Goal: Task Accomplishment & Management: Manage account settings

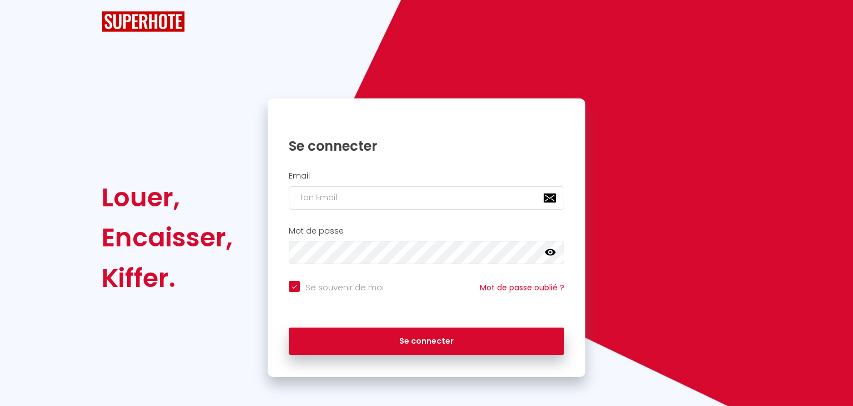
checkbox input "true"
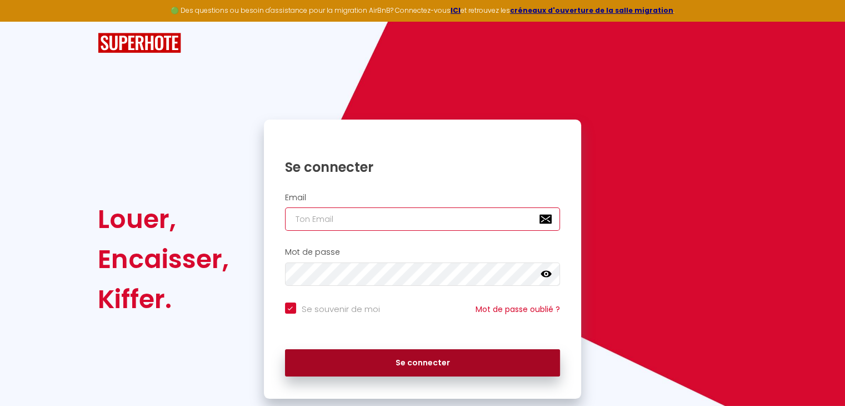
type input "[EMAIL_ADDRESS][DOMAIN_NAME]"
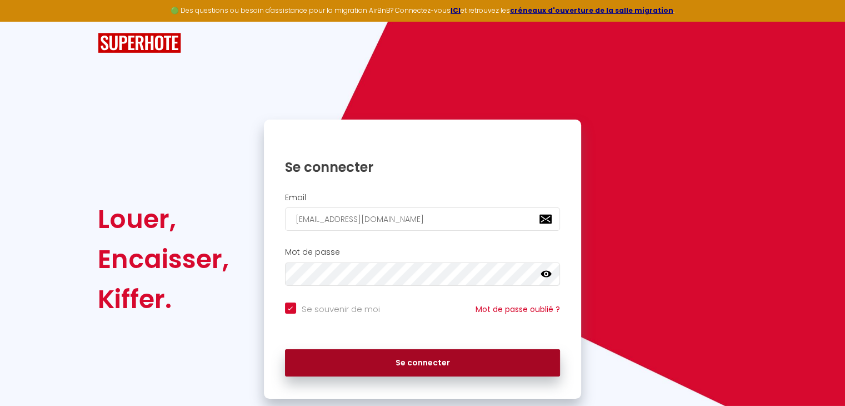
click at [399, 368] on button "Se connecter" at bounding box center [423, 363] width 276 height 28
checkbox input "true"
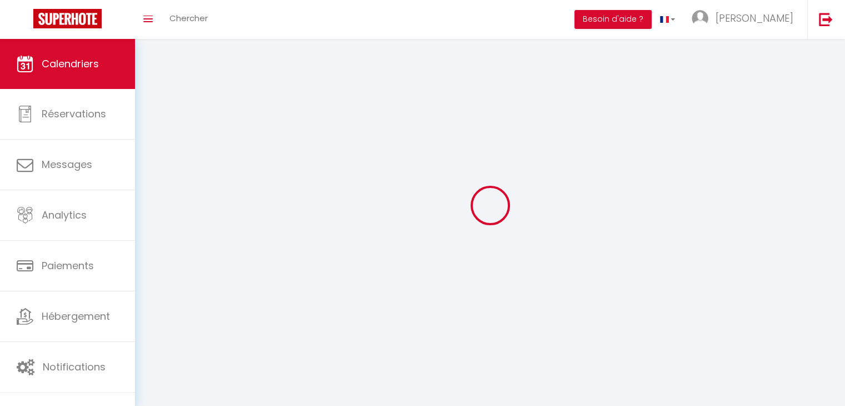
select select
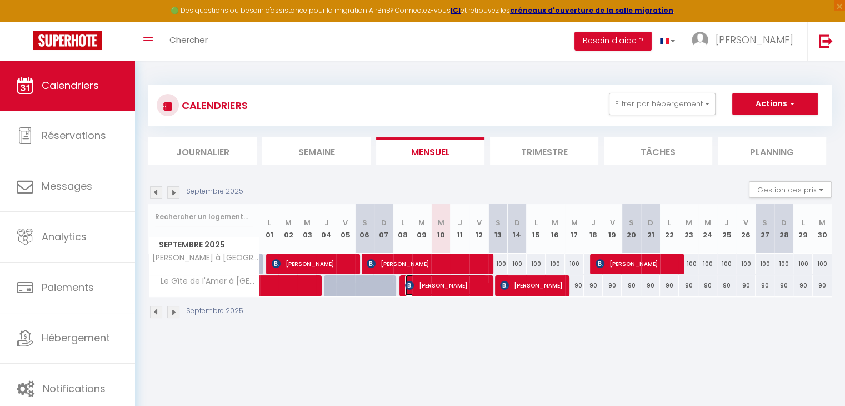
click at [446, 287] on span "[PERSON_NAME]" at bounding box center [446, 284] width 82 height 21
select select "OK"
select select "0"
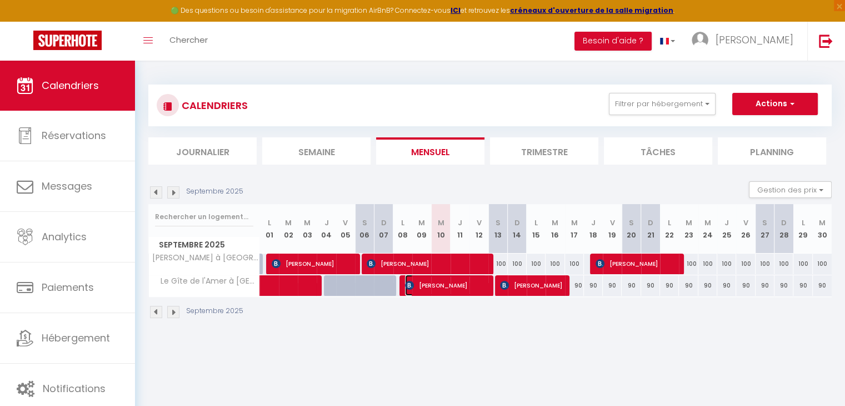
select select "1"
select select
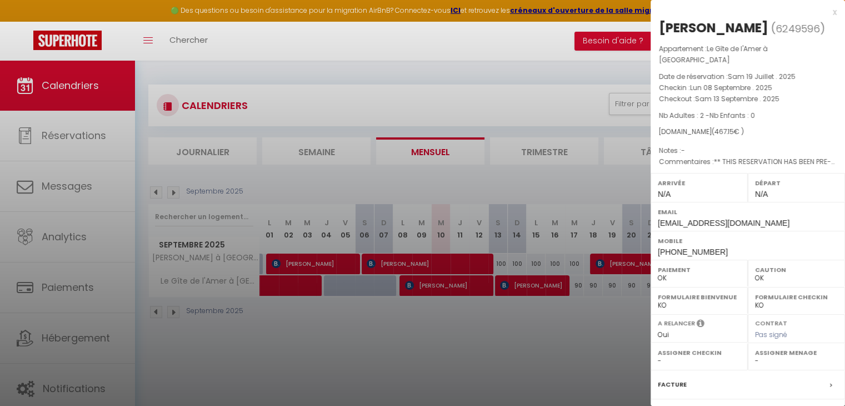
click at [589, 342] on div at bounding box center [422, 203] width 845 height 406
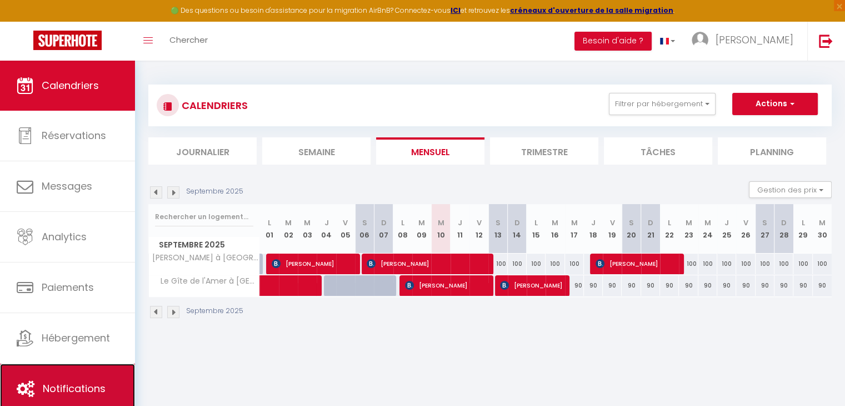
click at [75, 386] on span "Notifications" at bounding box center [74, 388] width 63 height 14
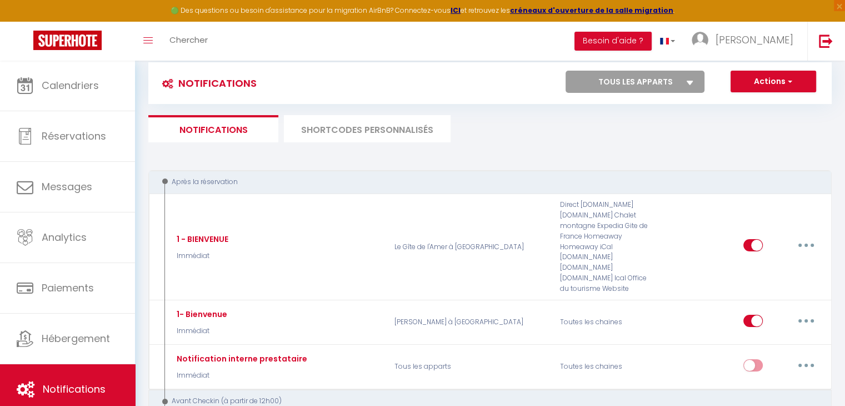
scroll to position [20, 0]
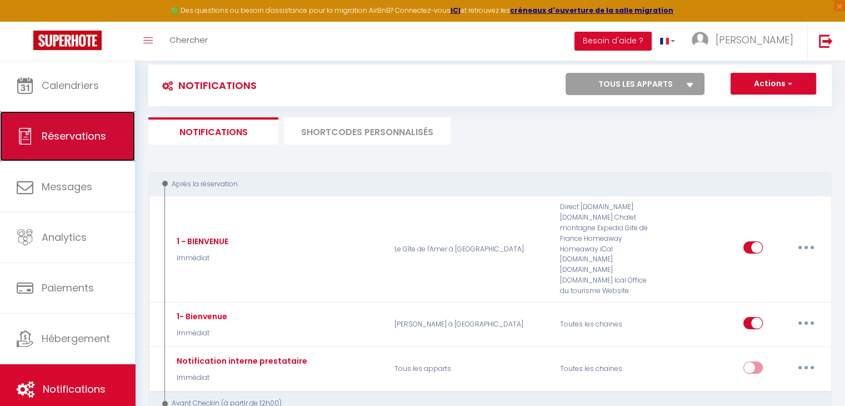
click at [82, 130] on span "Réservations" at bounding box center [74, 136] width 64 height 14
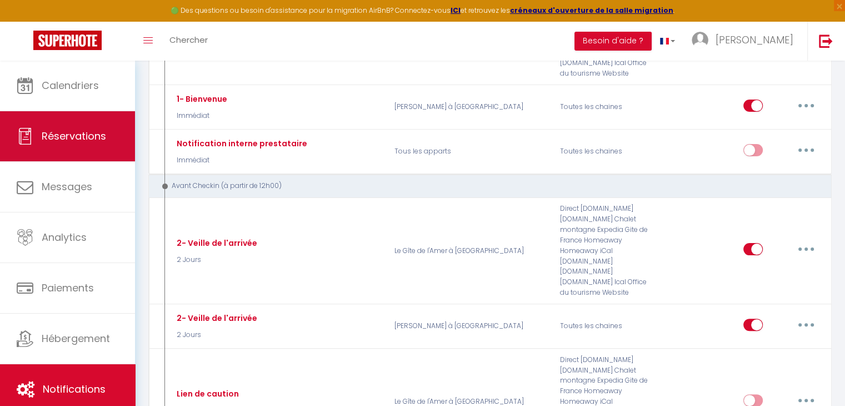
select select "not_cancelled"
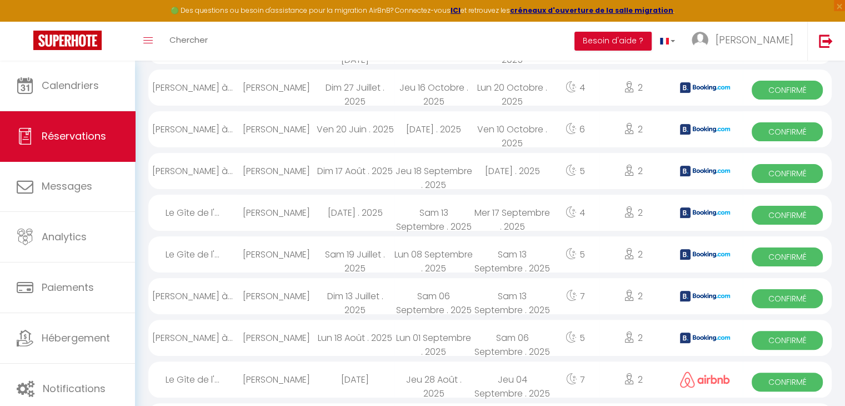
scroll to position [662, 0]
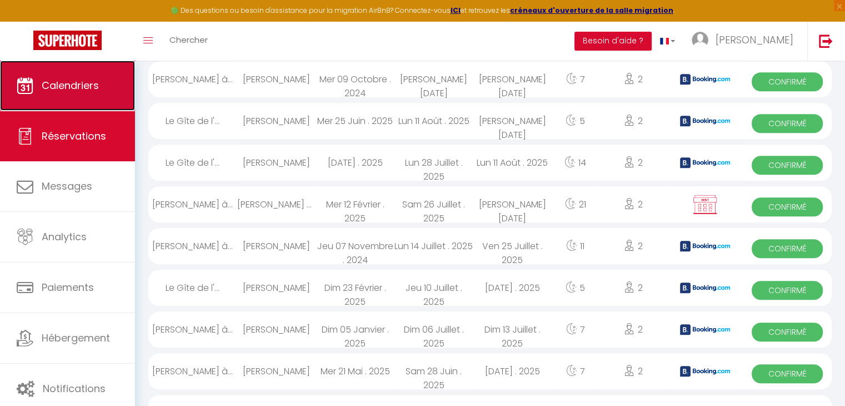
click at [83, 88] on span "Calendriers" at bounding box center [70, 85] width 57 height 14
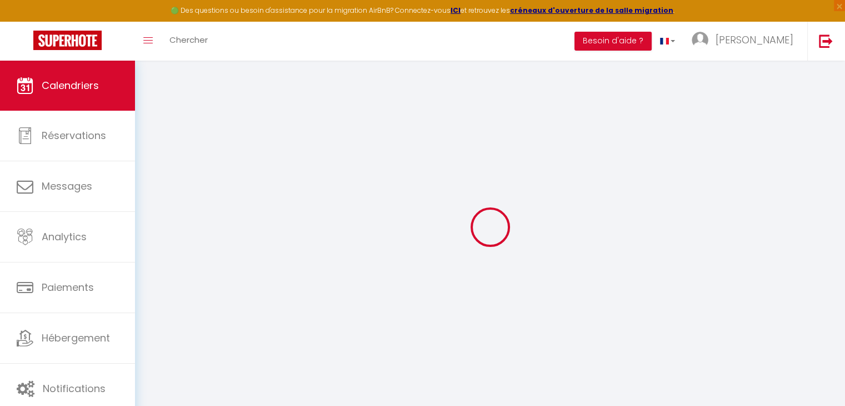
select select
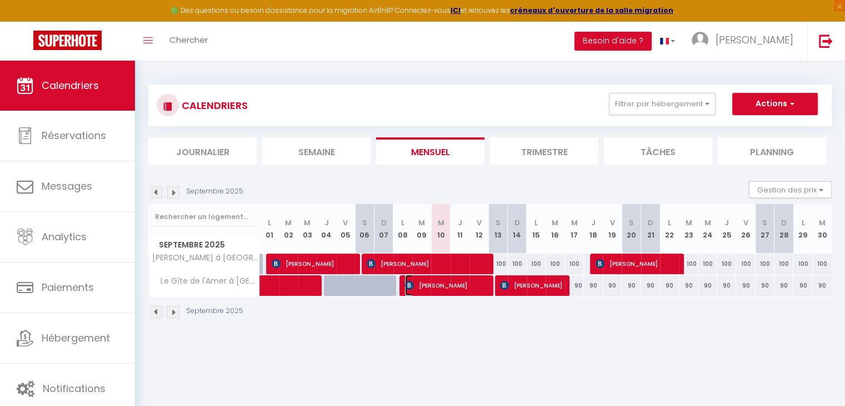
click at [446, 287] on span "[PERSON_NAME]" at bounding box center [446, 284] width 82 height 21
select select "OK"
select select "0"
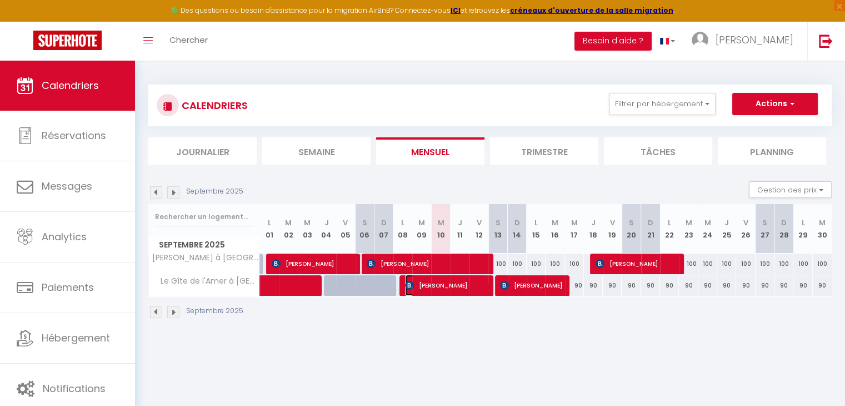
select select "1"
select select
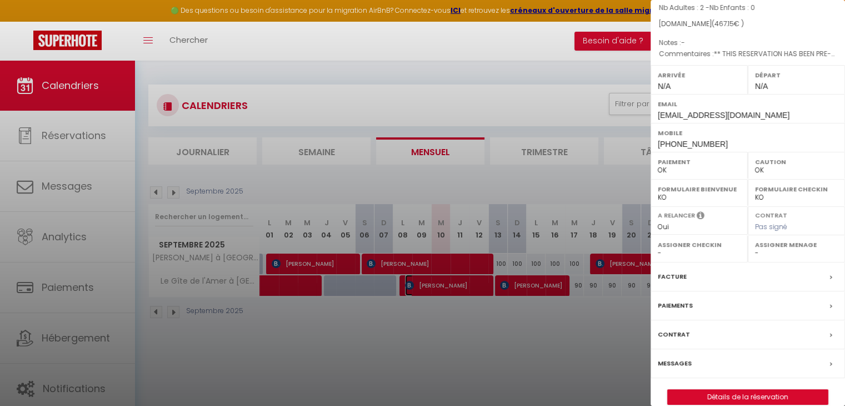
scroll to position [111, 0]
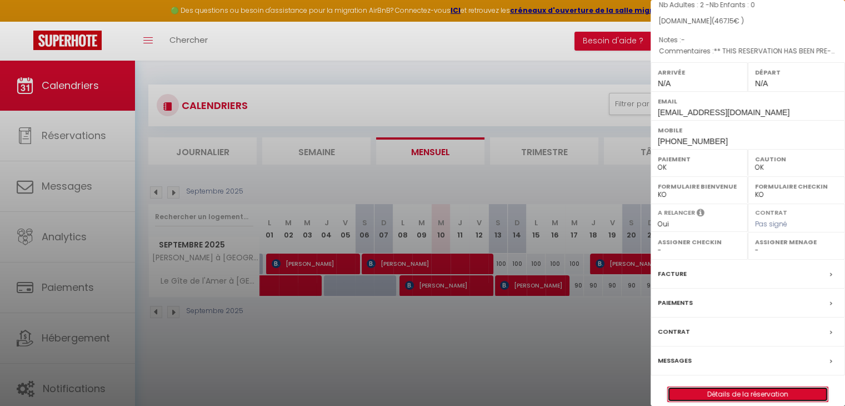
click at [736, 386] on link "Détails de la réservation" at bounding box center [748, 394] width 160 height 14
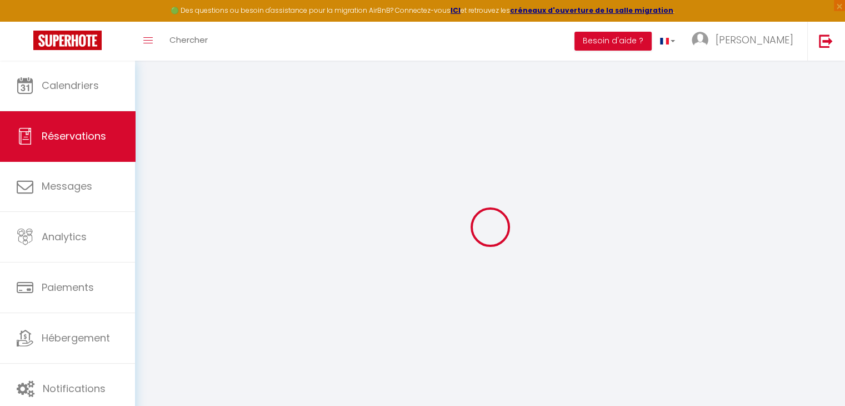
type input "Wim"
type input "Orban"
type input "[EMAIL_ADDRESS][DOMAIN_NAME]"
type input "[PHONE_NUMBER]"
select select "BE"
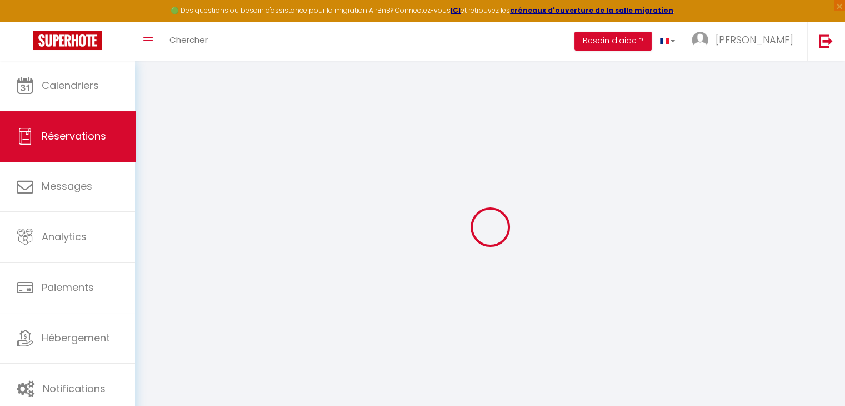
type input "68.25"
type input "6.54"
select select "7938"
select select "1"
select select
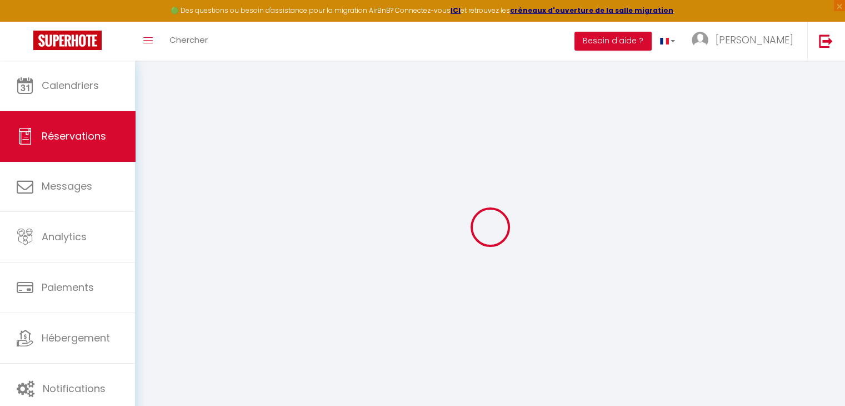
select select
type input "2"
select select "12"
select select "15"
type input "405"
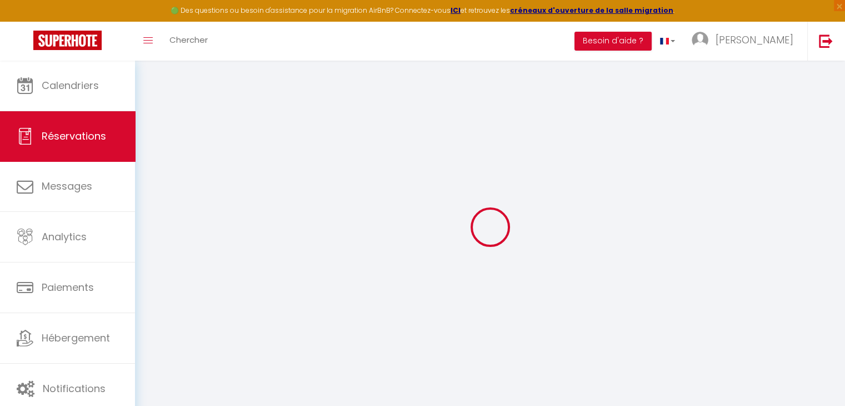
checkbox input "false"
type input "0"
select select "2"
type input "0"
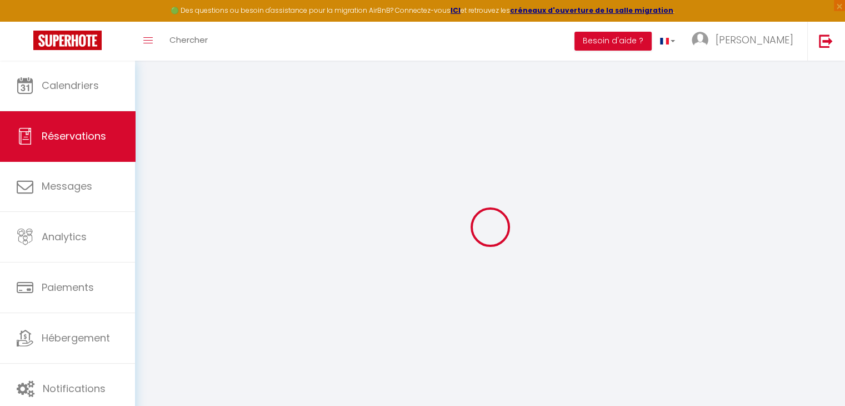
type input "0"
select select
checkbox input "false"
select select
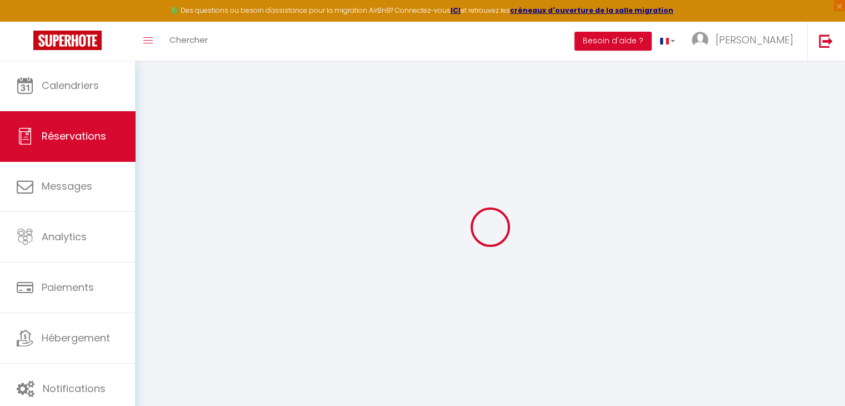
select select
checkbox input "false"
select select
checkbox input "false"
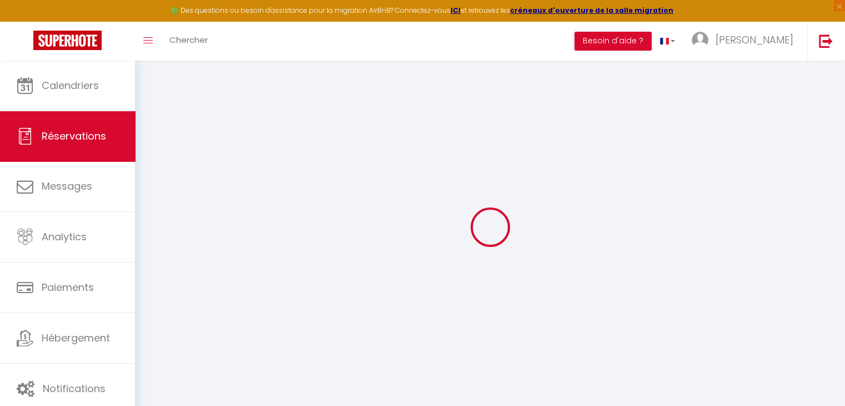
type textarea "** THIS RESERVATION HAS BEEN PRE-PAID ** BOOKING NOTE : Payment charge is EUR 6…"
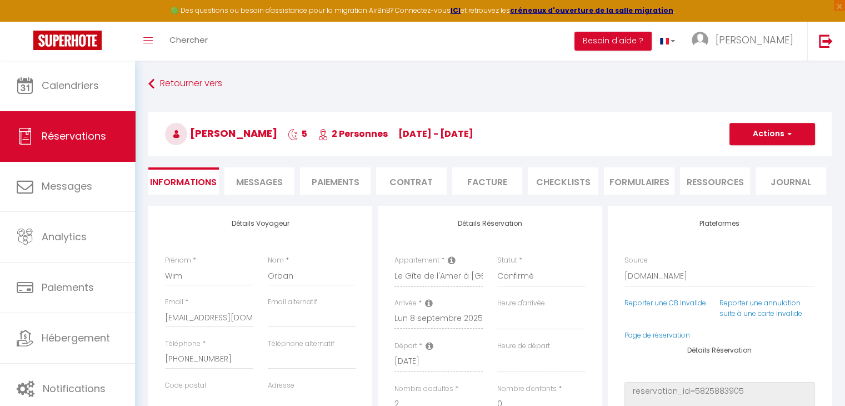
type input "50"
type input "12.15"
select select
checkbox input "false"
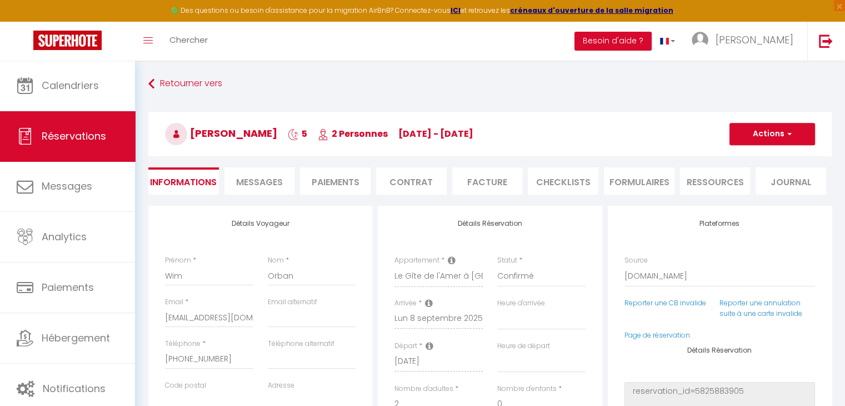
select select
click at [252, 184] on span "Messages" at bounding box center [259, 182] width 47 height 13
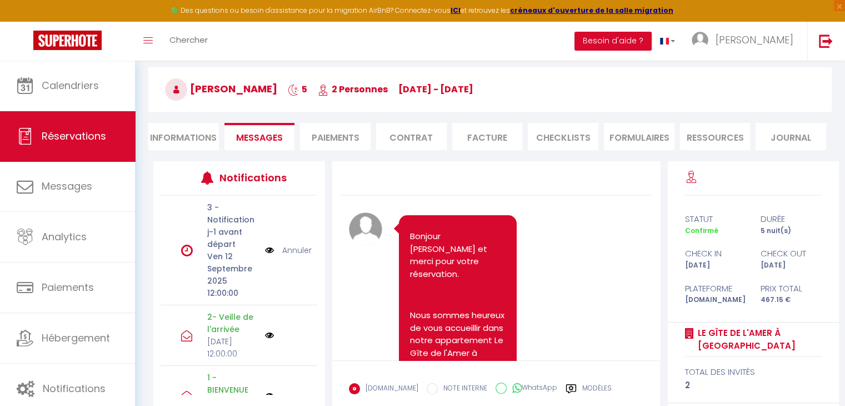
click at [265, 248] on img at bounding box center [269, 250] width 9 height 12
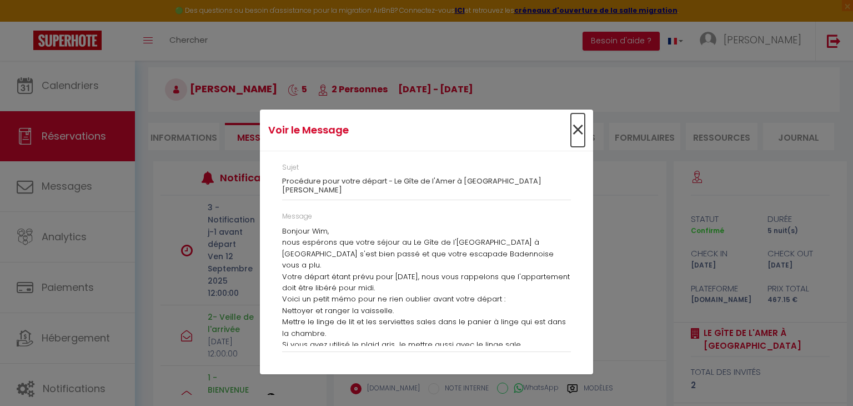
click at [578, 136] on span "×" at bounding box center [578, 129] width 14 height 33
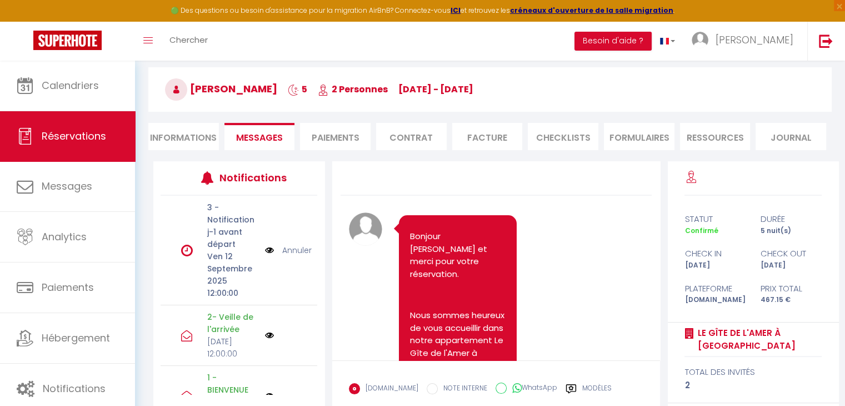
click at [288, 247] on link "Annuler" at bounding box center [296, 250] width 29 height 12
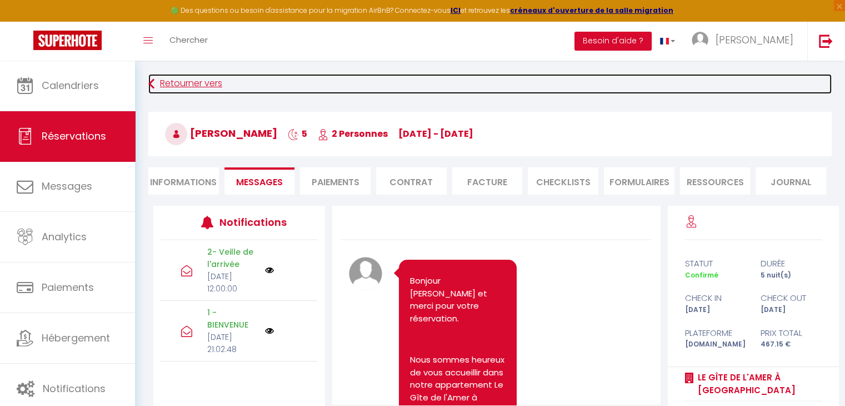
click at [170, 83] on link "Retourner vers" at bounding box center [489, 84] width 683 height 20
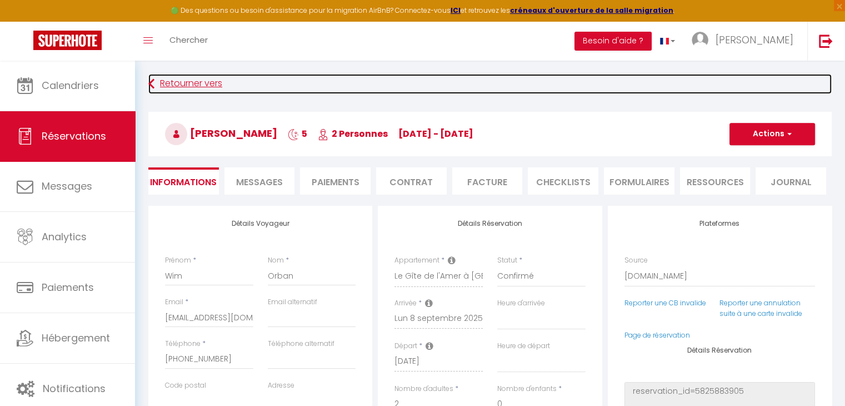
select select
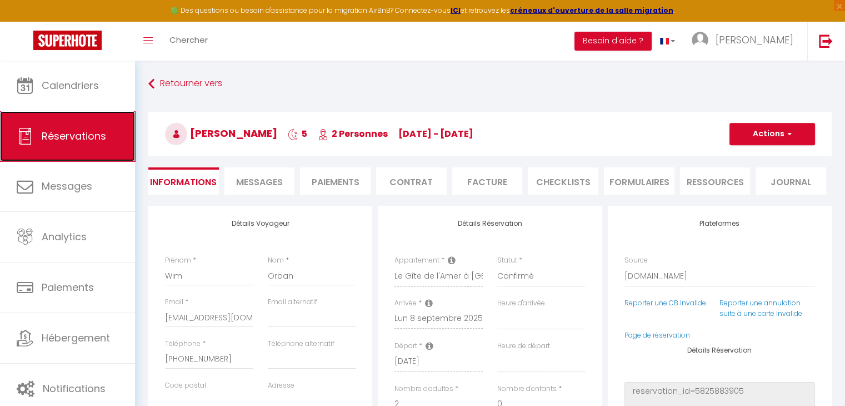
click at [94, 138] on span "Réservations" at bounding box center [74, 136] width 64 height 14
select select "not_cancelled"
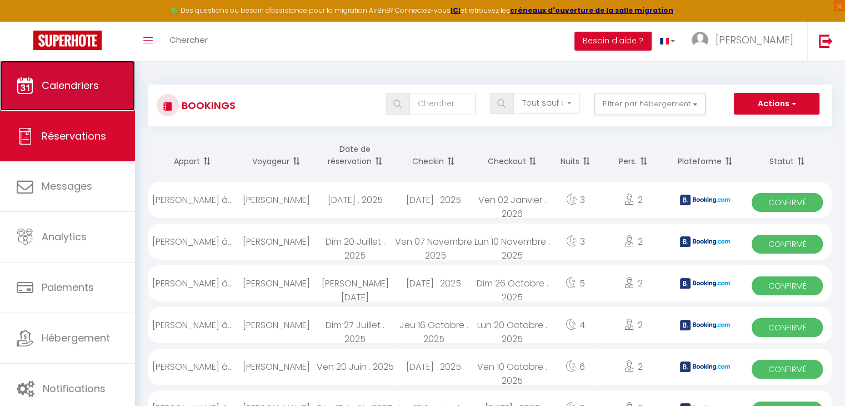
click at [78, 89] on span "Calendriers" at bounding box center [70, 85] width 57 height 14
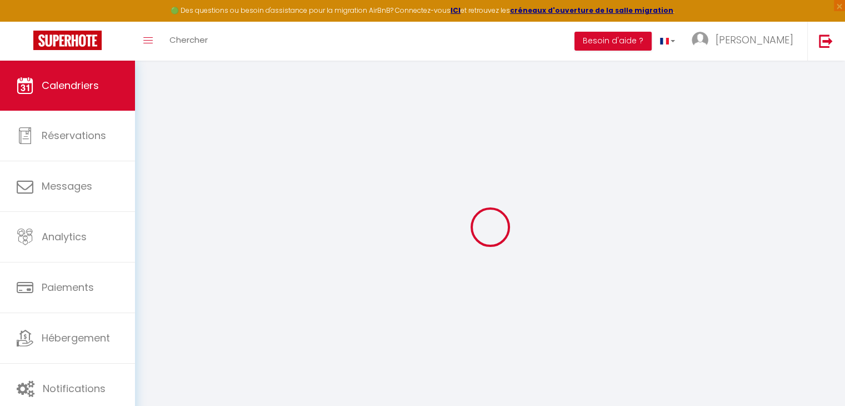
select select
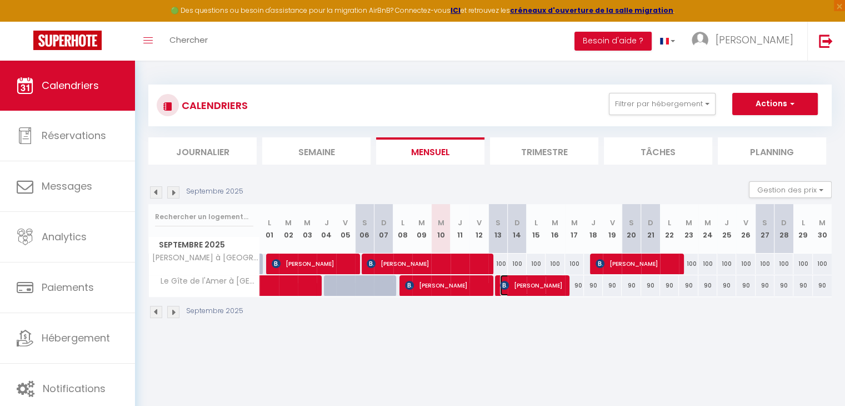
click at [541, 285] on span "[PERSON_NAME]" at bounding box center [531, 284] width 63 height 21
select select "OK"
select select "0"
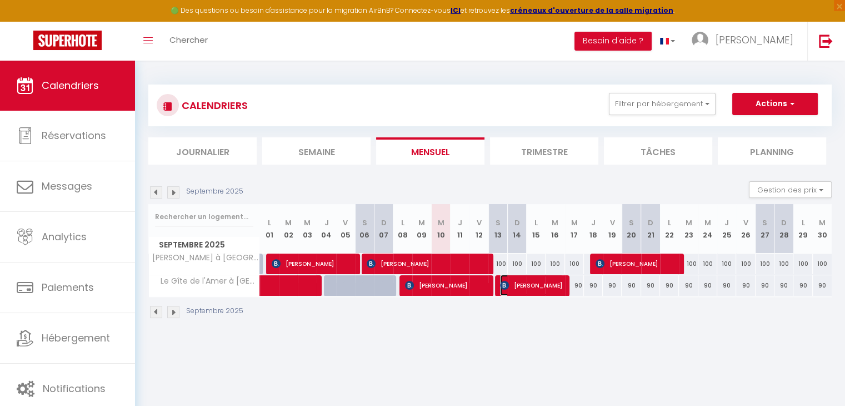
select select "1"
select select
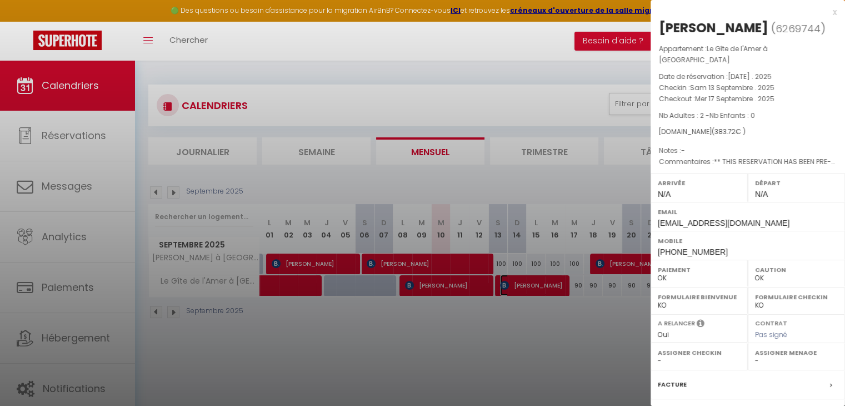
scroll to position [111, 0]
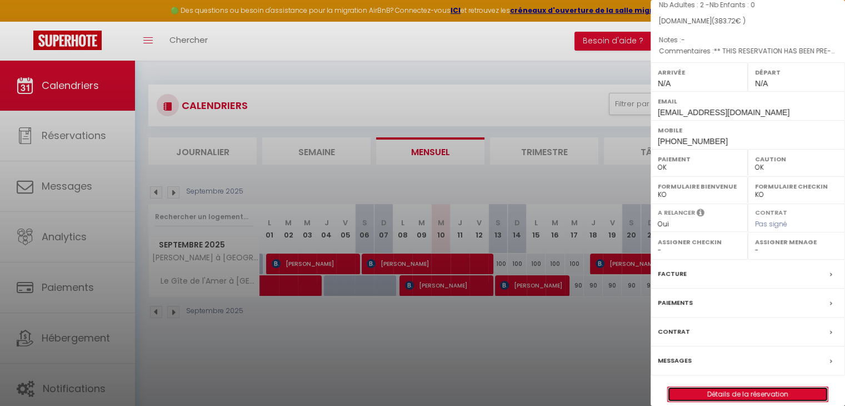
click at [706, 386] on link "Détails de la réservation" at bounding box center [748, 394] width 160 height 14
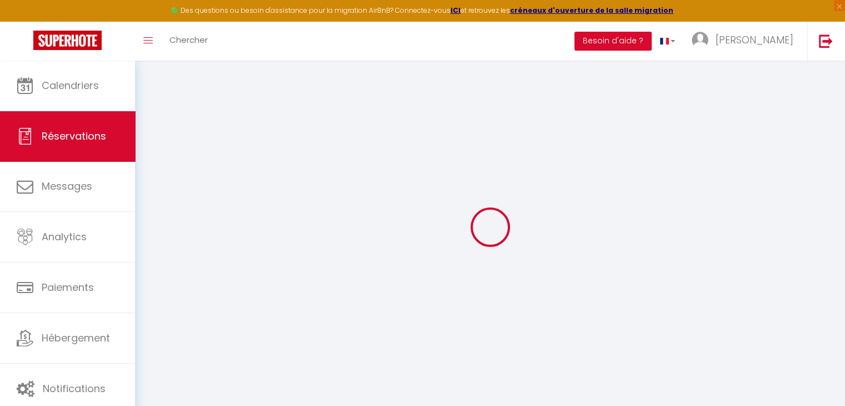
type input "Wim"
type input "Orban"
type input "[EMAIL_ADDRESS][DOMAIN_NAME]"
type input "[PHONE_NUMBER]"
select select "BE"
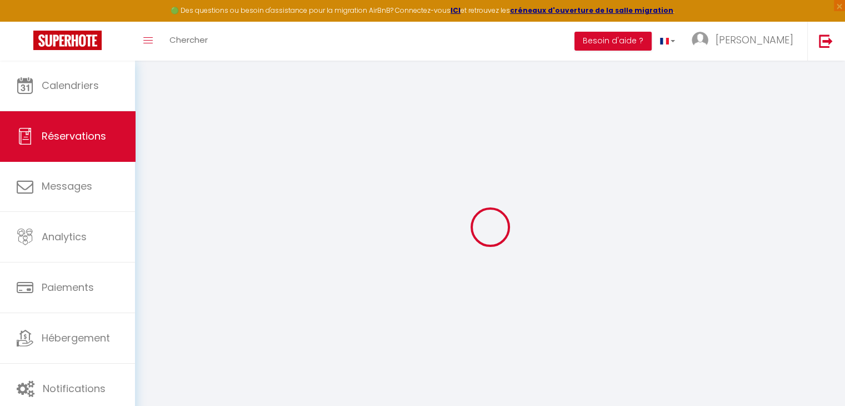
type input "56.1"
type input "5.37"
select select "7938"
select select "1"
select select
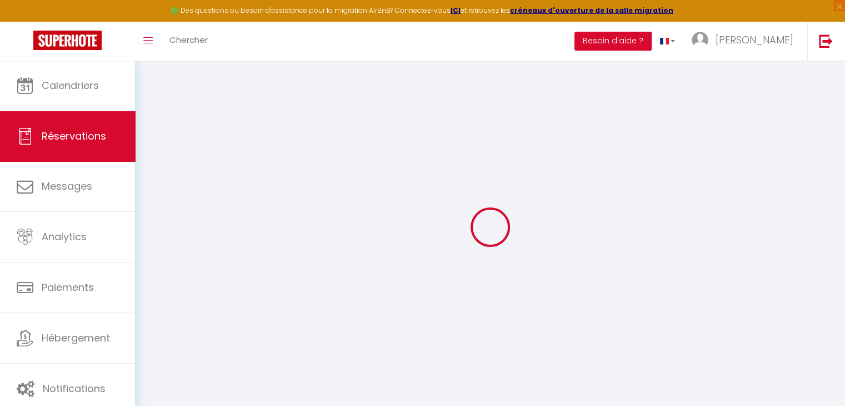
select select
type input "2"
select select "12"
select select "15"
type input "324"
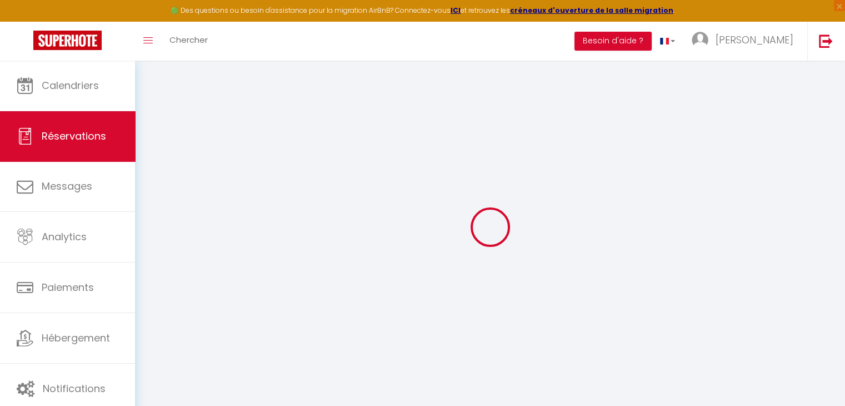
checkbox input "false"
type input "0"
select select "2"
type input "0"
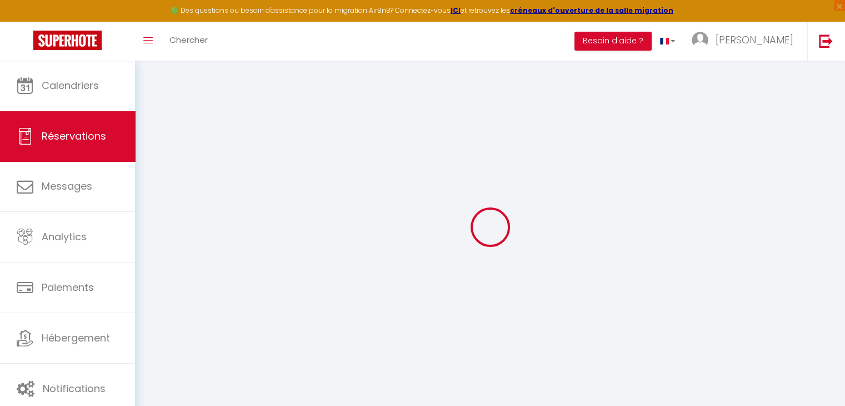
type input "0"
select select
checkbox input "false"
select select
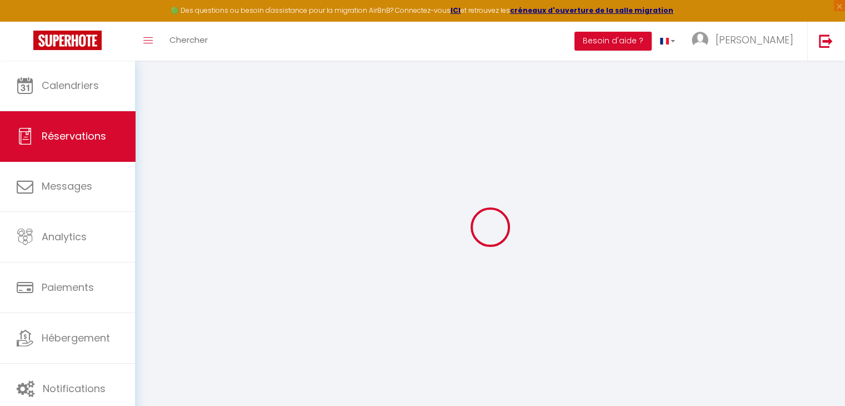
select select
checkbox input "false"
select select
checkbox input "false"
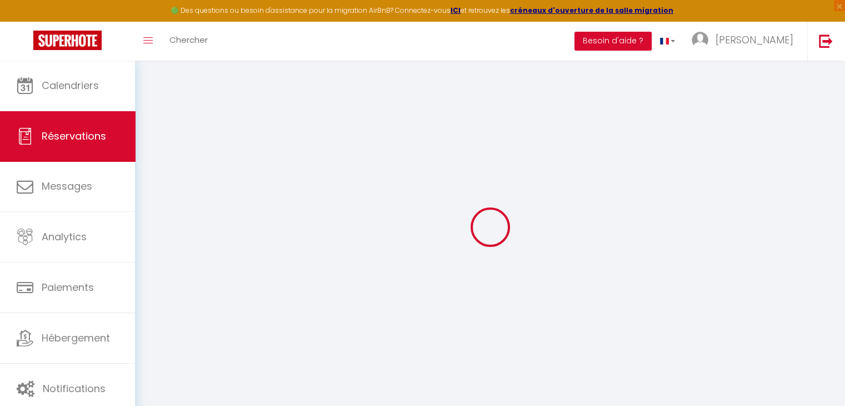
select select
checkbox input "false"
type textarea "** THIS RESERVATION HAS BEEN PRE-PAID ** BOOKING NOTE : Payment charge is EUR 5…"
type input "50"
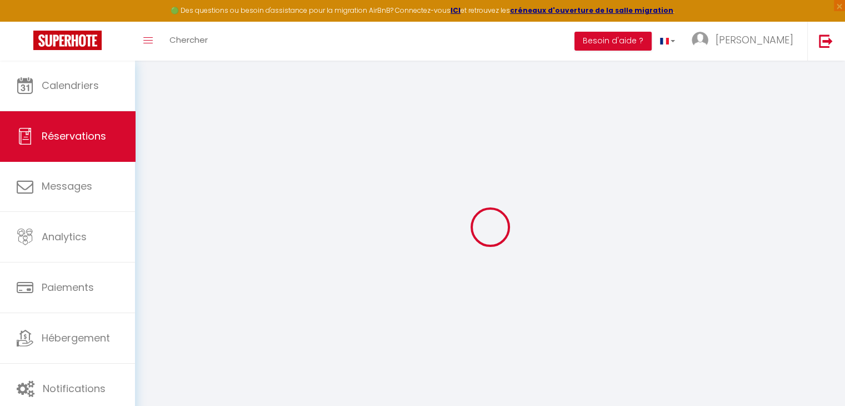
type input "9.72"
select select
checkbox input "false"
select select
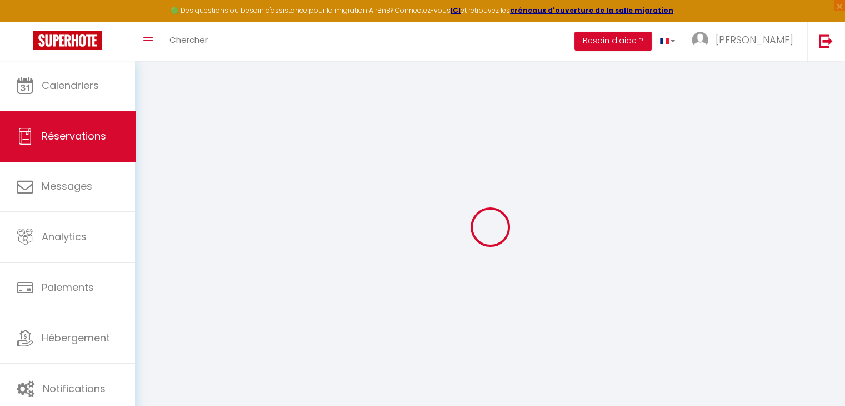
select select
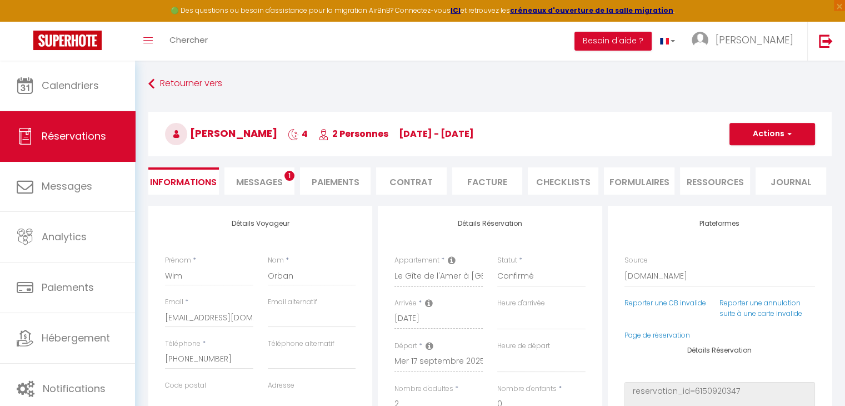
click at [264, 178] on span "Messages" at bounding box center [259, 182] width 47 height 13
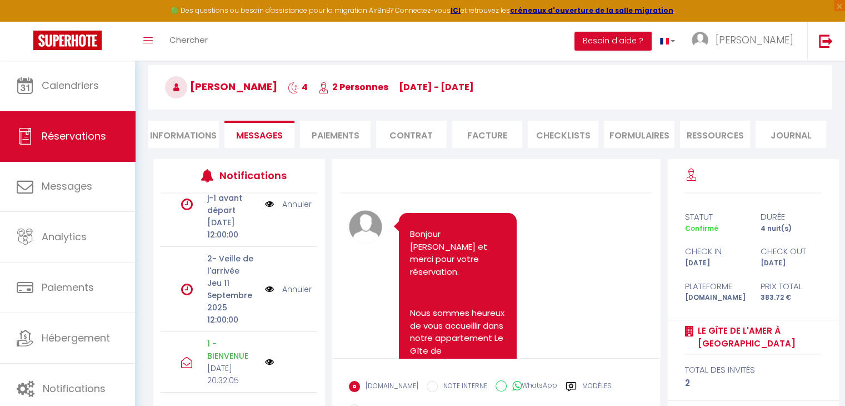
scroll to position [41, 0]
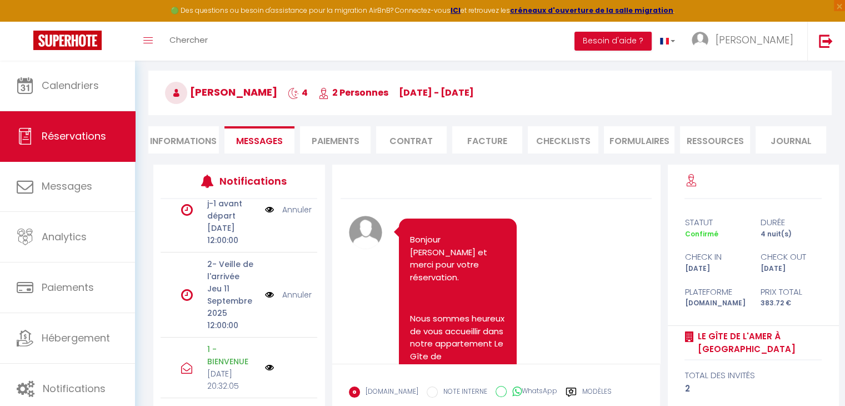
click at [286, 288] on link "Annuler" at bounding box center [296, 294] width 29 height 12
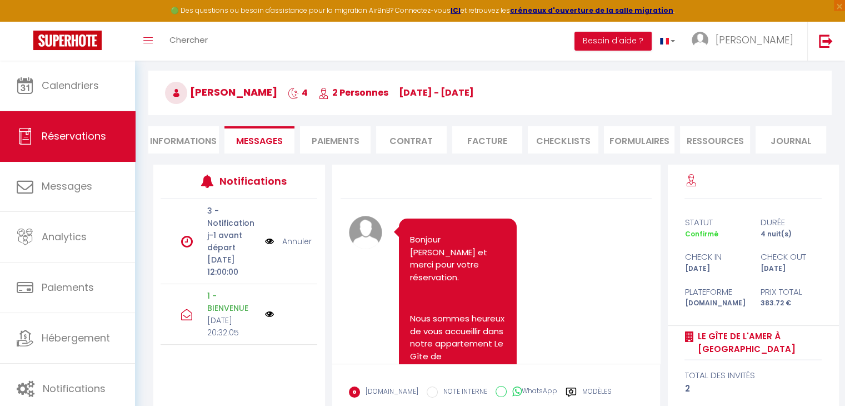
click at [269, 247] on img at bounding box center [269, 241] width 9 height 12
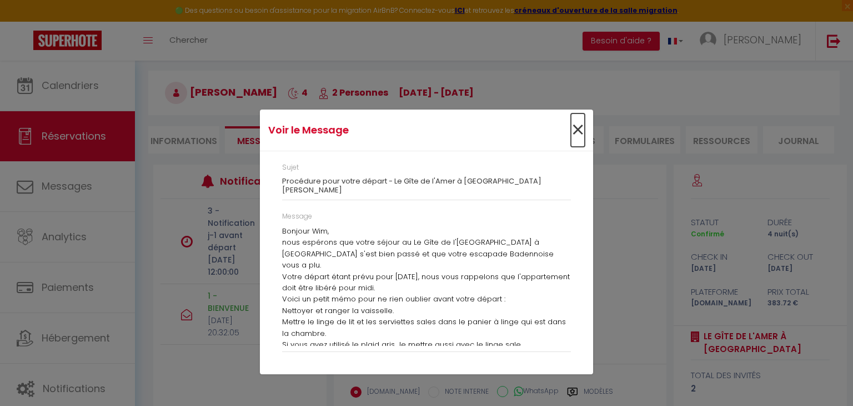
click at [576, 132] on span "×" at bounding box center [578, 129] width 14 height 33
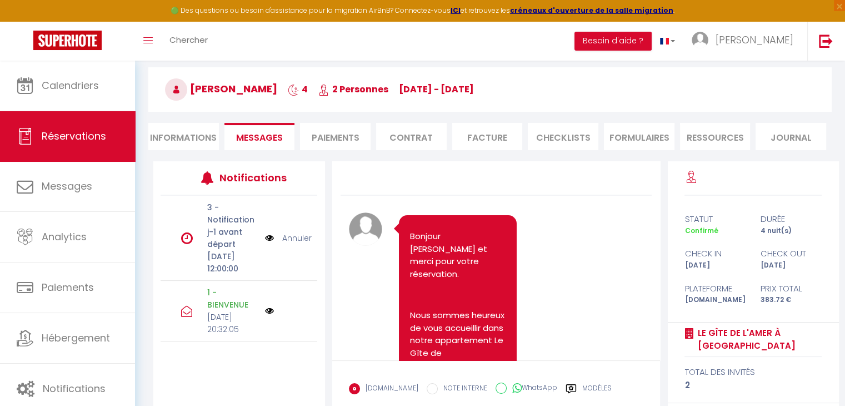
scroll to position [44, 0]
click at [67, 136] on span "Réservations" at bounding box center [74, 136] width 64 height 14
select select "not_cancelled"
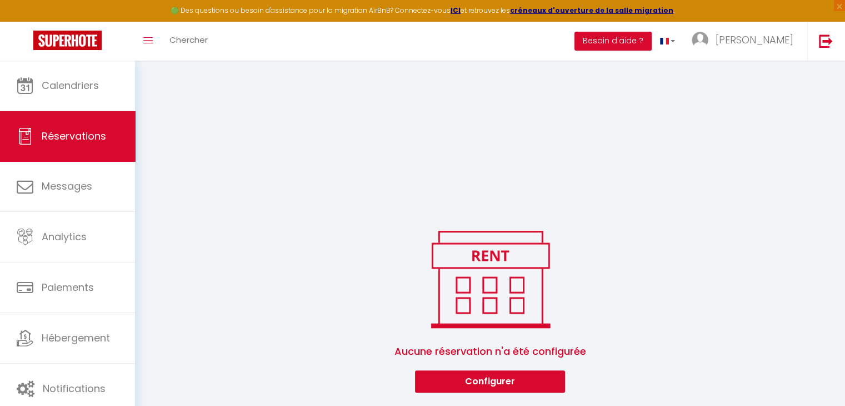
scroll to position [687, 0]
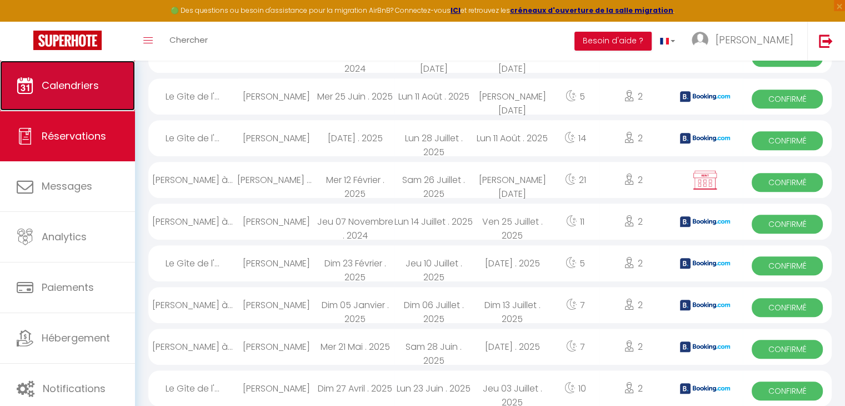
click at [64, 81] on span "Calendriers" at bounding box center [70, 85] width 57 height 14
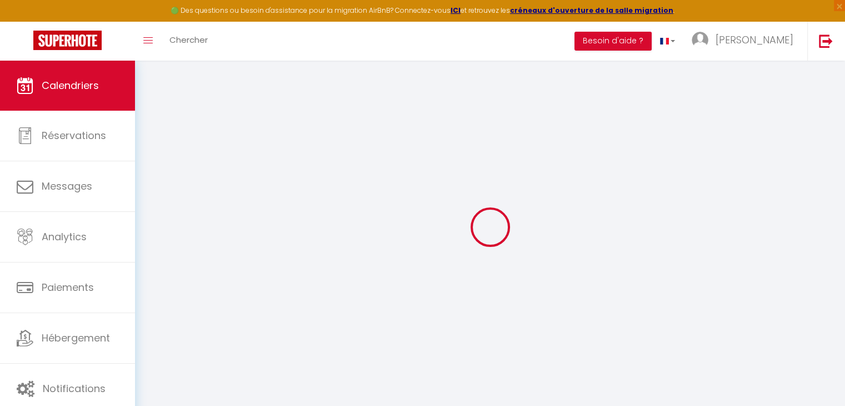
select select
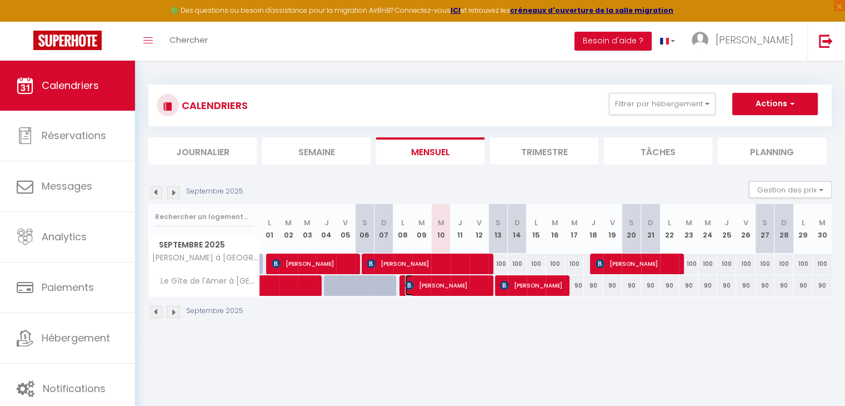
click at [473, 289] on span "[PERSON_NAME]" at bounding box center [446, 284] width 82 height 21
select select "OK"
select select "0"
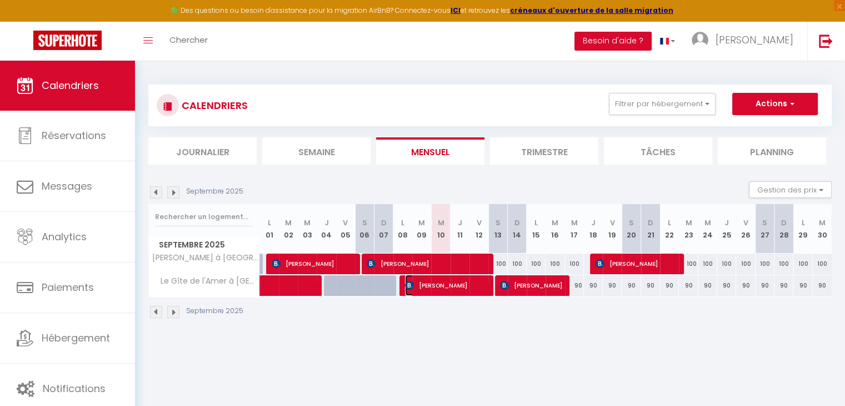
select select "1"
select select
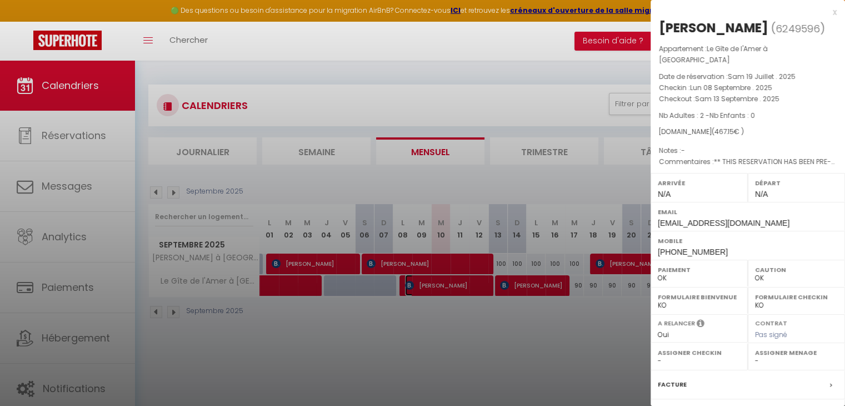
scroll to position [111, 0]
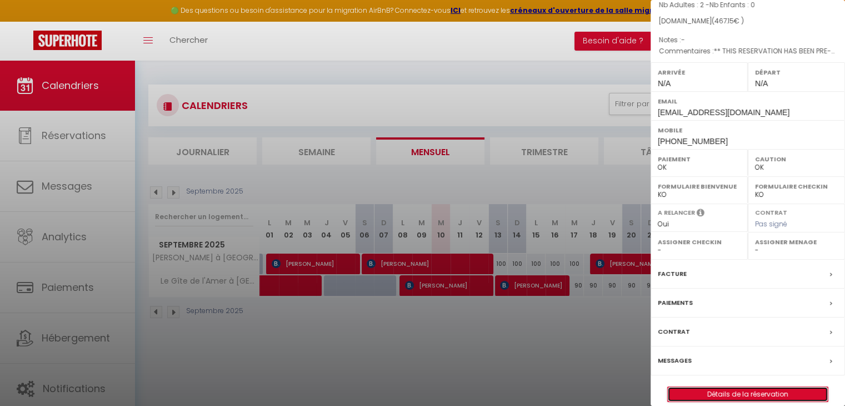
click at [728, 386] on link "Détails de la réservation" at bounding box center [748, 394] width 160 height 14
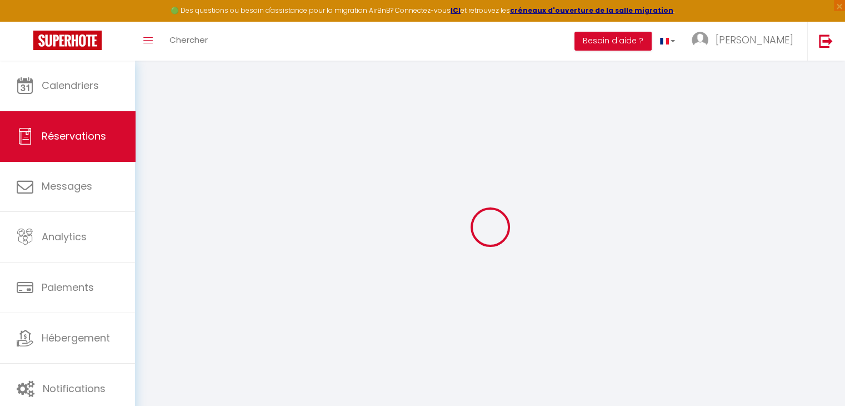
type input "Wim"
type input "Orban"
type input "[EMAIL_ADDRESS][DOMAIN_NAME]"
type input "[PHONE_NUMBER]"
select select "BE"
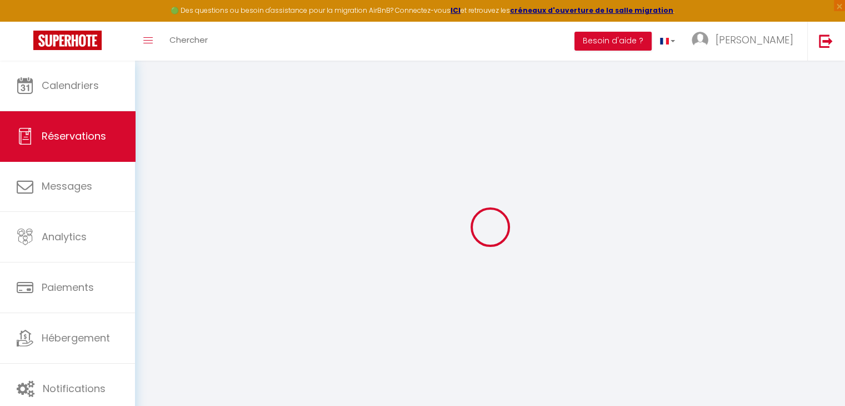
type input "68.25"
type input "6.54"
select select "7938"
select select "1"
select select
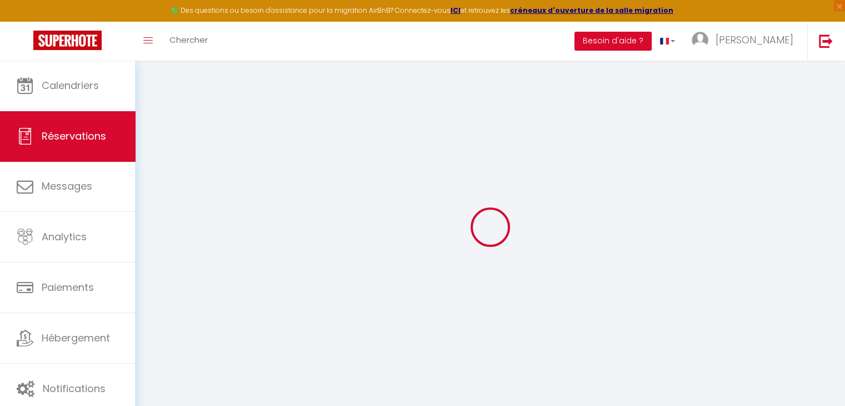
select select
type input "2"
select select "12"
select select "15"
type input "405"
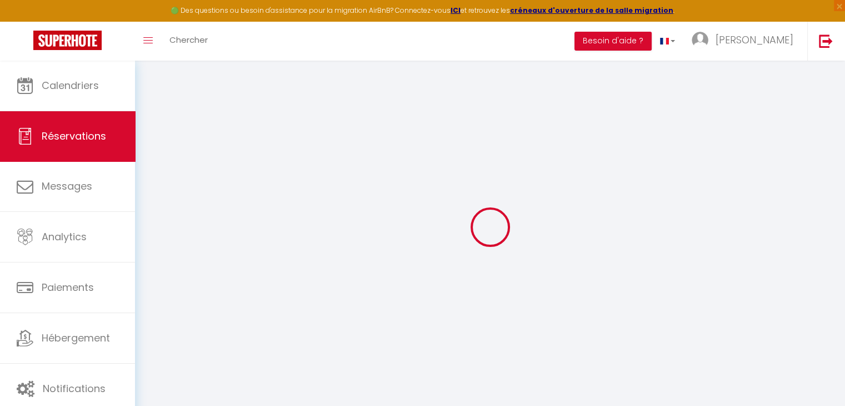
checkbox input "false"
type input "0"
select select "2"
type input "0"
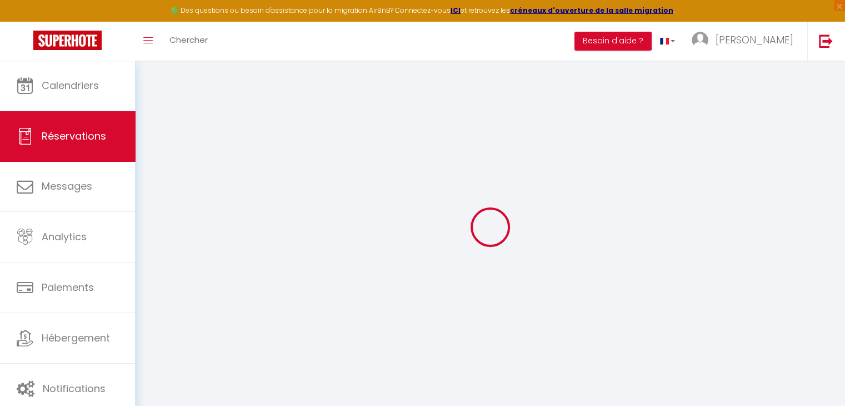
type input "0"
select select
checkbox input "false"
select select
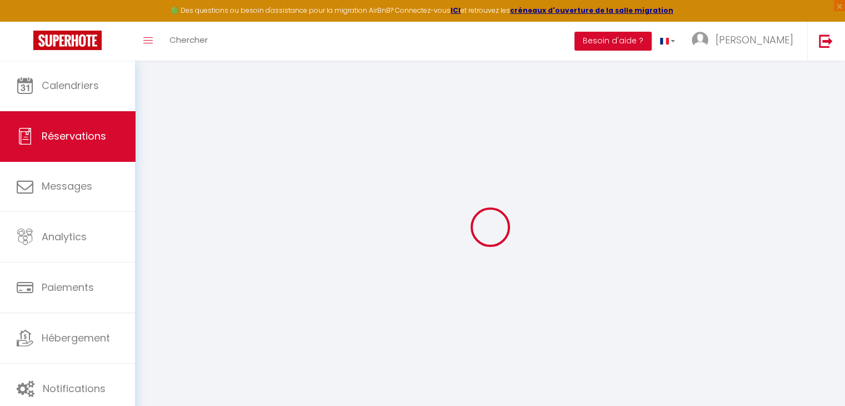
select select
checkbox input "false"
select select
checkbox input "false"
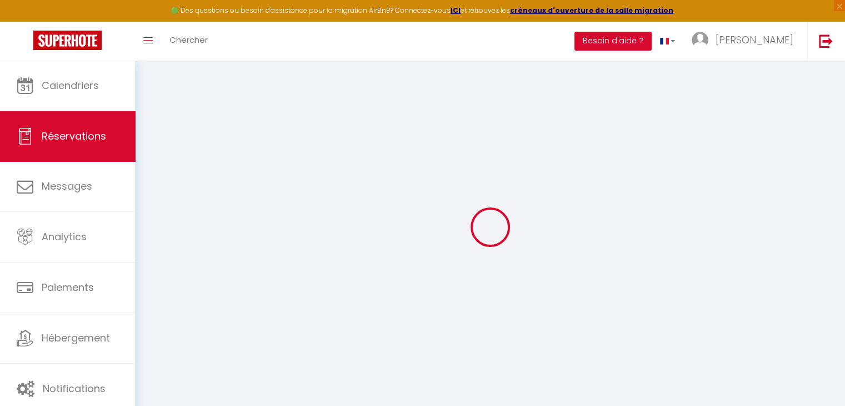
type textarea "** THIS RESERVATION HAS BEEN PRE-PAID ** BOOKING NOTE : Payment charge is EUR 6…"
type input "50"
type input "12.15"
select select
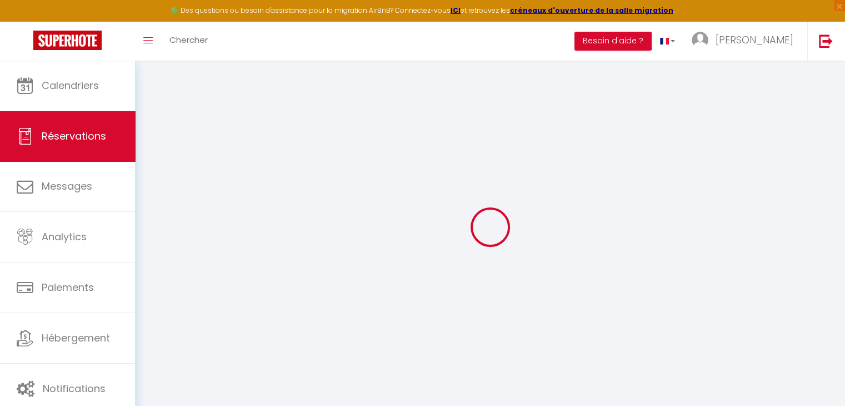
checkbox input "false"
select select
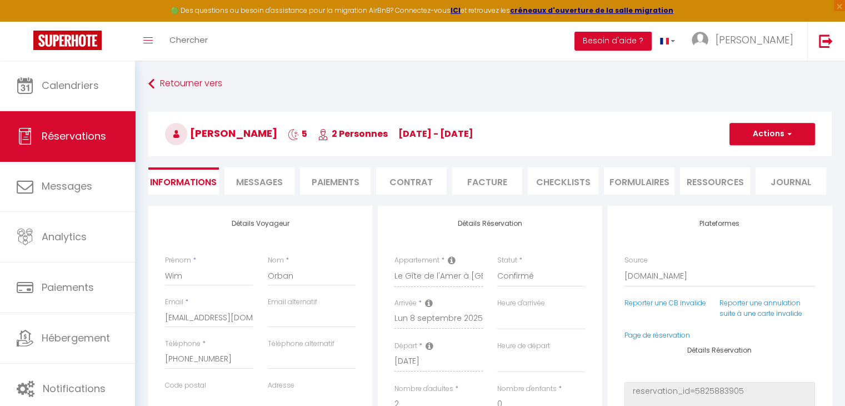
click at [265, 186] on span "Messages" at bounding box center [259, 182] width 47 height 13
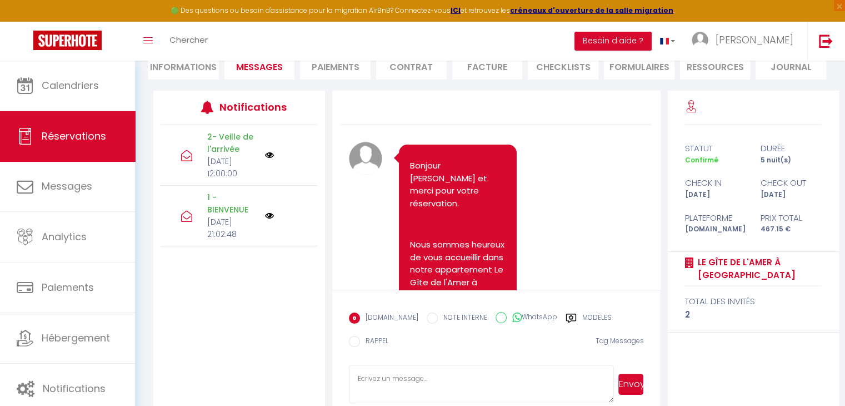
scroll to position [118, 0]
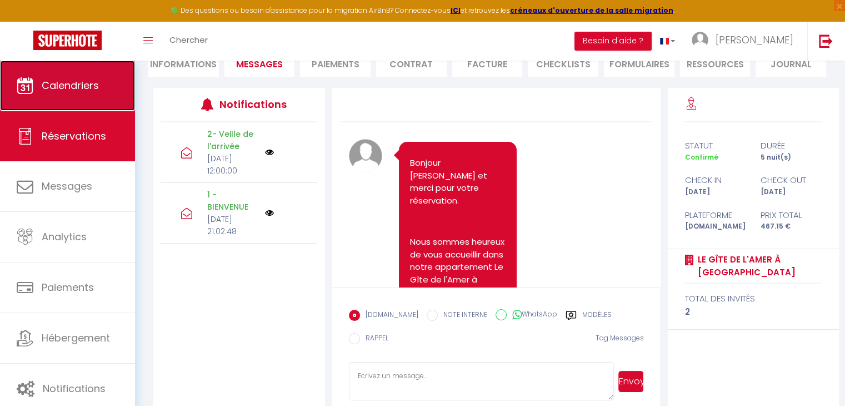
click at [77, 91] on span "Calendriers" at bounding box center [70, 85] width 57 height 14
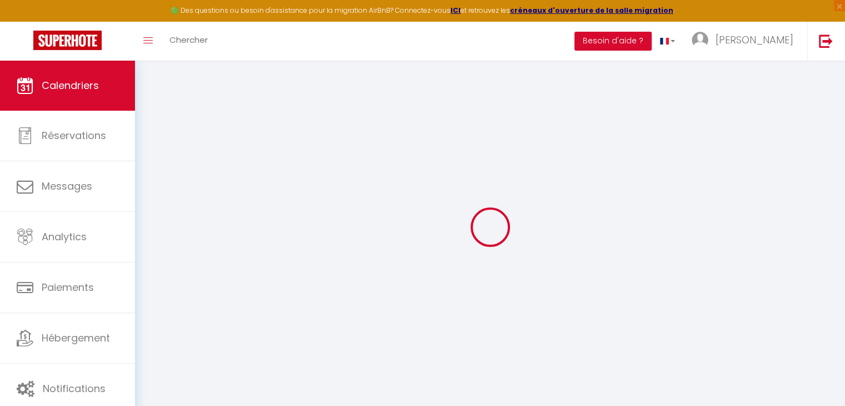
select select
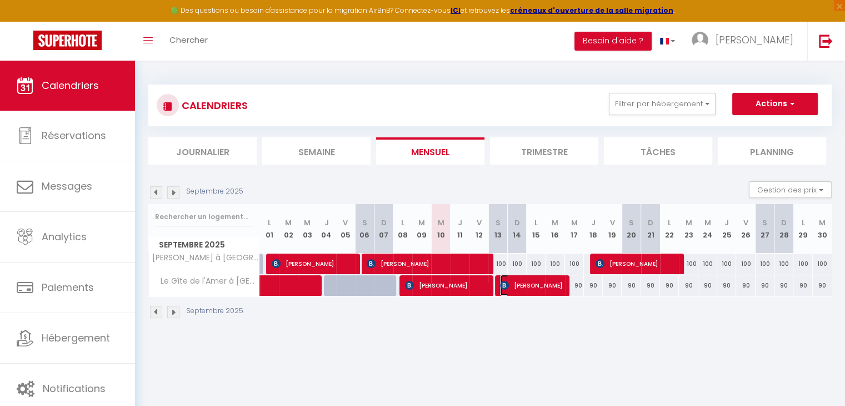
click at [520, 277] on span "[PERSON_NAME]" at bounding box center [531, 284] width 63 height 21
select select "OK"
select select "0"
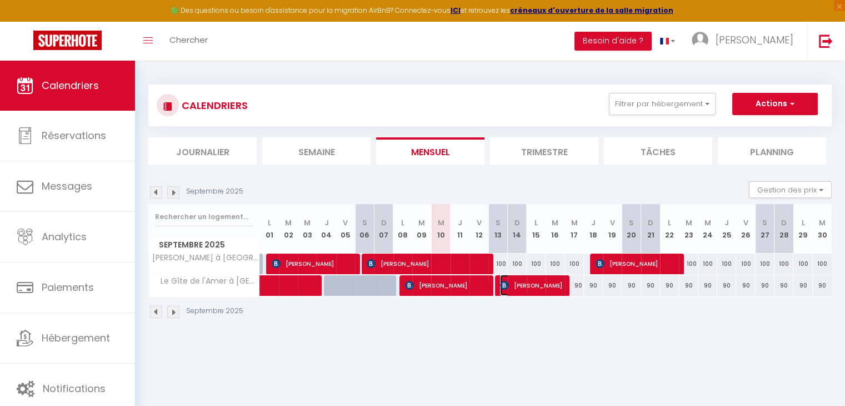
select select "1"
select select
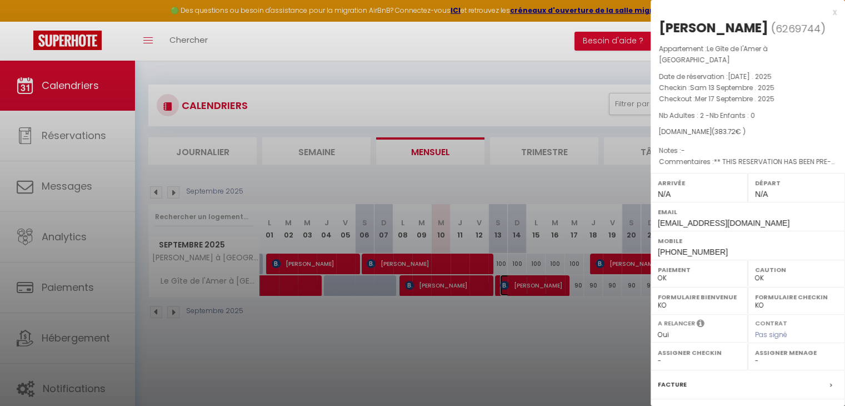
scroll to position [111, 0]
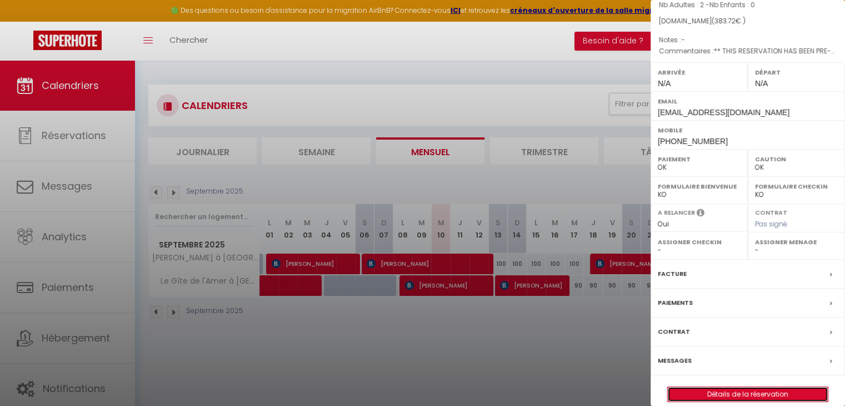
click at [731, 386] on link "Détails de la réservation" at bounding box center [748, 394] width 160 height 14
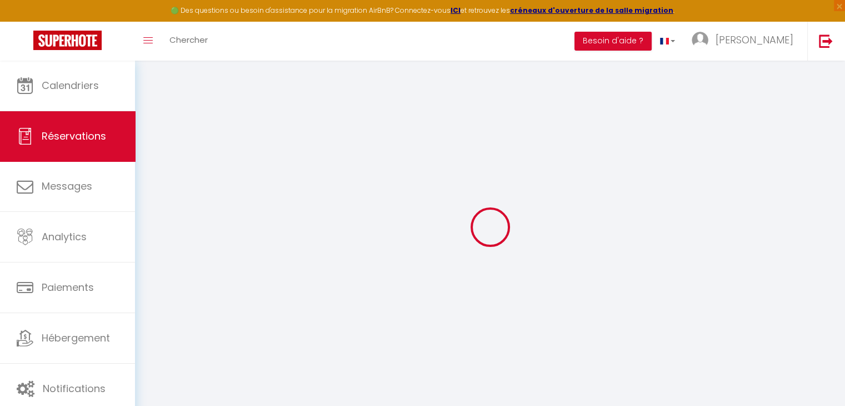
select select
checkbox input "false"
type textarea "** THIS RESERVATION HAS BEEN PRE-PAID ** BOOKING NOTE : Payment charge is EUR 5…"
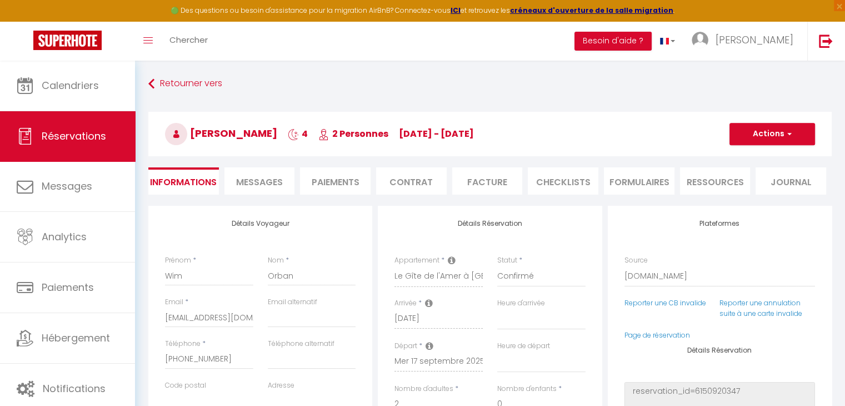
type input "50"
type input "9.72"
select select
checkbox input "false"
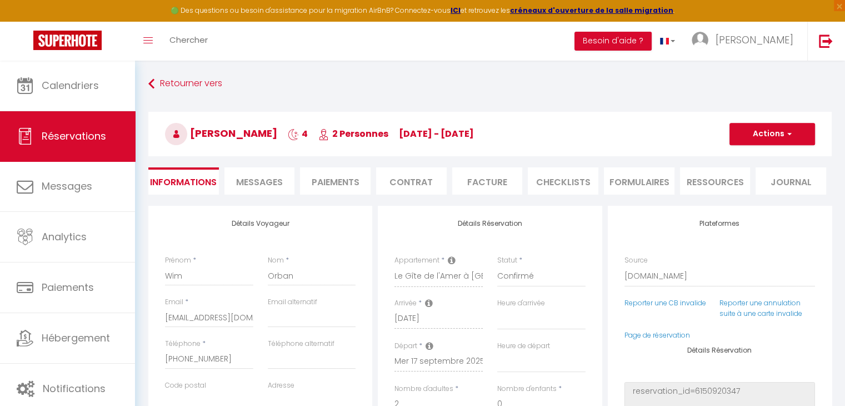
select select
click at [269, 178] on span "Messages" at bounding box center [259, 182] width 47 height 13
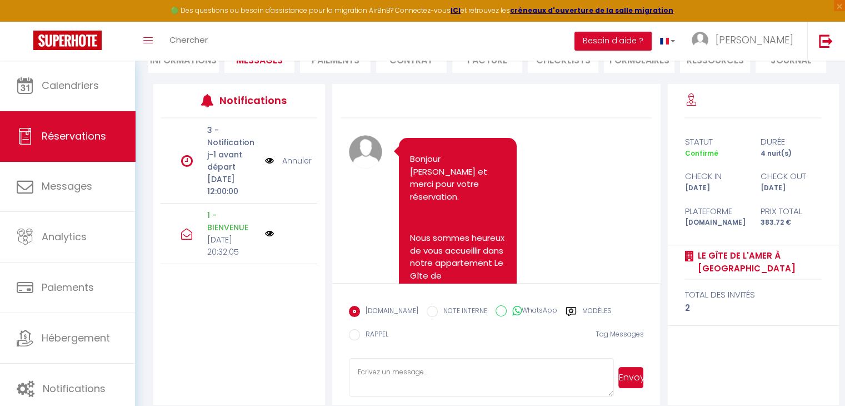
scroll to position [129, 0]
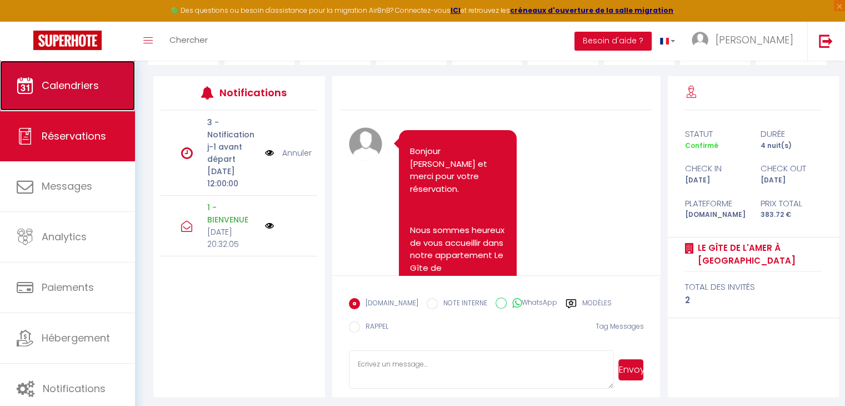
click at [77, 90] on span "Calendriers" at bounding box center [70, 85] width 57 height 14
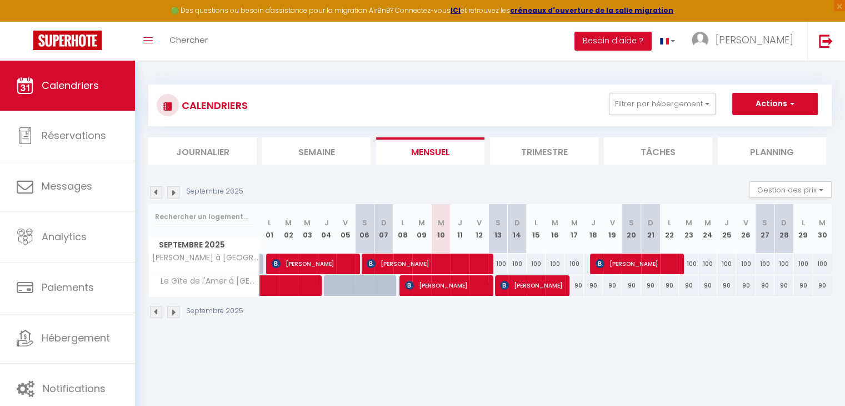
click at [158, 189] on img at bounding box center [156, 192] width 12 height 12
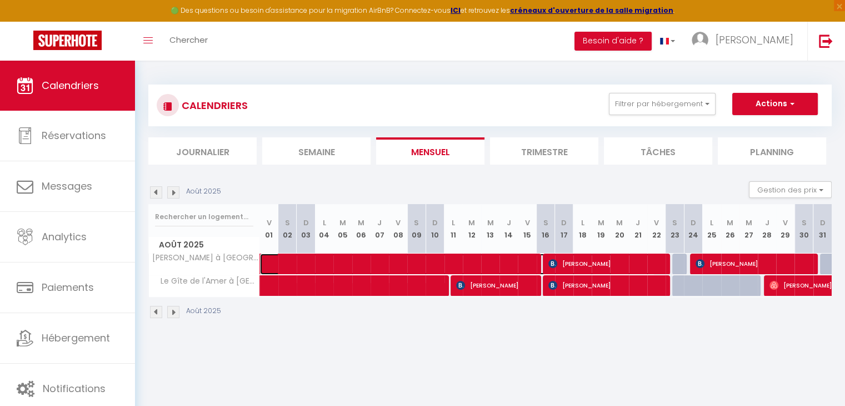
click at [302, 256] on span at bounding box center [463, 263] width 383 height 21
select select "OK"
select select "KO"
select select "0"
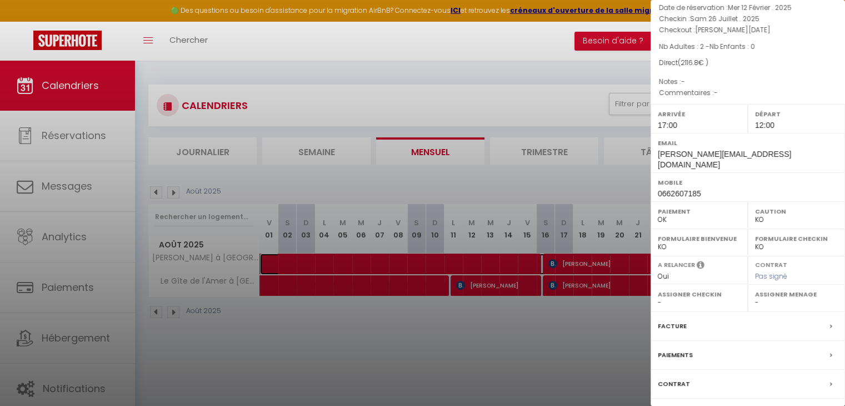
scroll to position [128, 0]
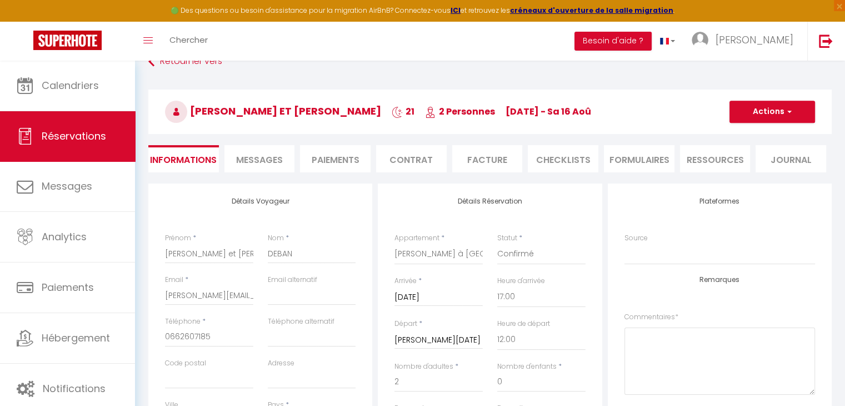
scroll to position [21, 0]
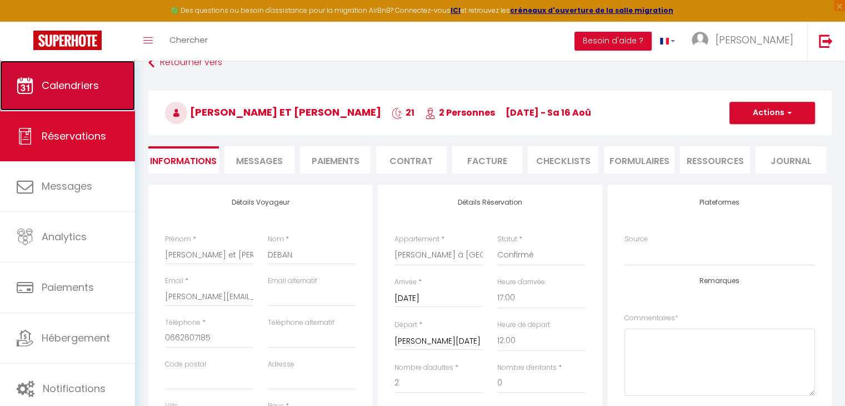
click at [82, 87] on span "Calendriers" at bounding box center [70, 85] width 57 height 14
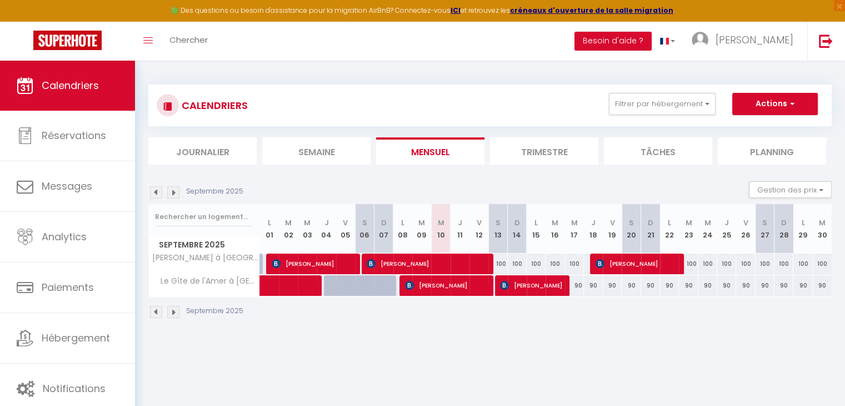
click at [175, 311] on img at bounding box center [173, 312] width 12 height 12
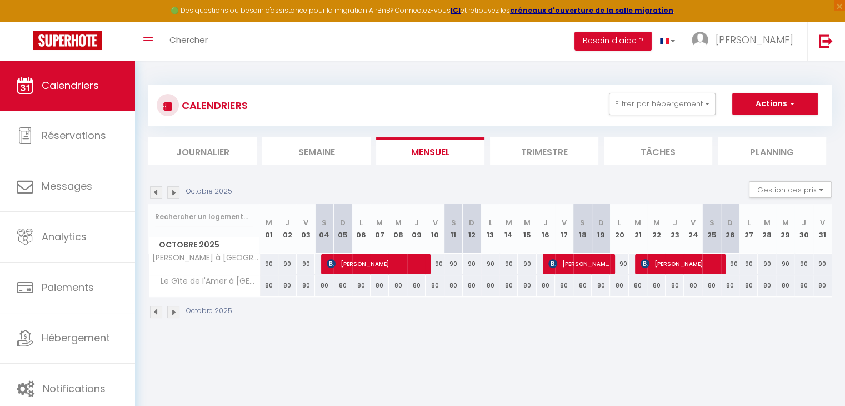
click at [527, 149] on li "Trimestre" at bounding box center [544, 150] width 108 height 27
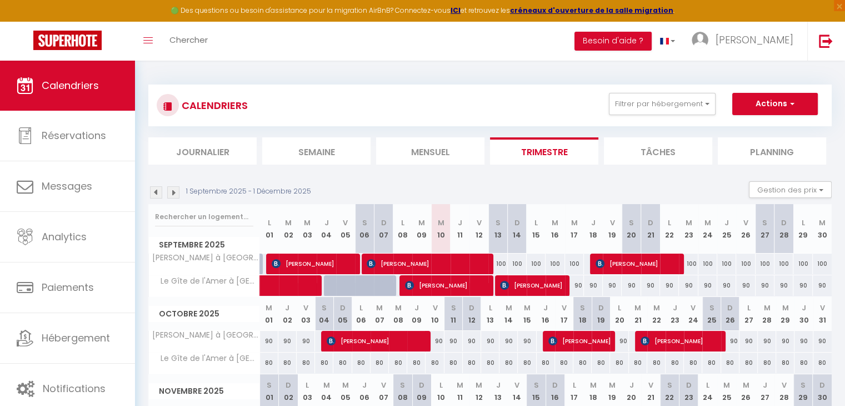
scroll to position [91, 0]
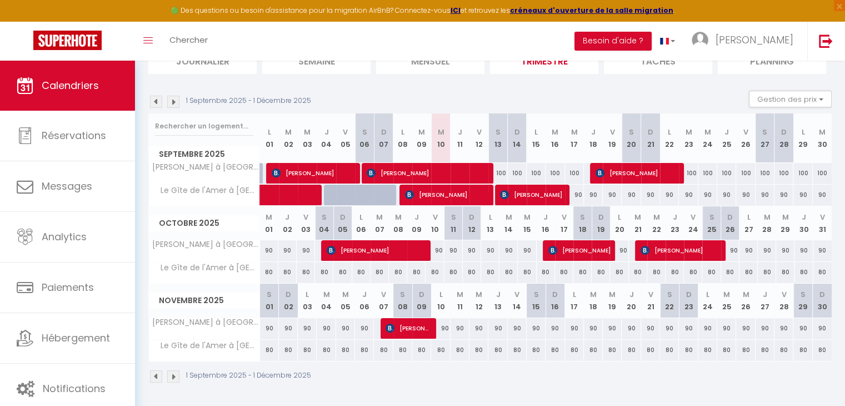
click at [173, 372] on img at bounding box center [173, 376] width 12 height 12
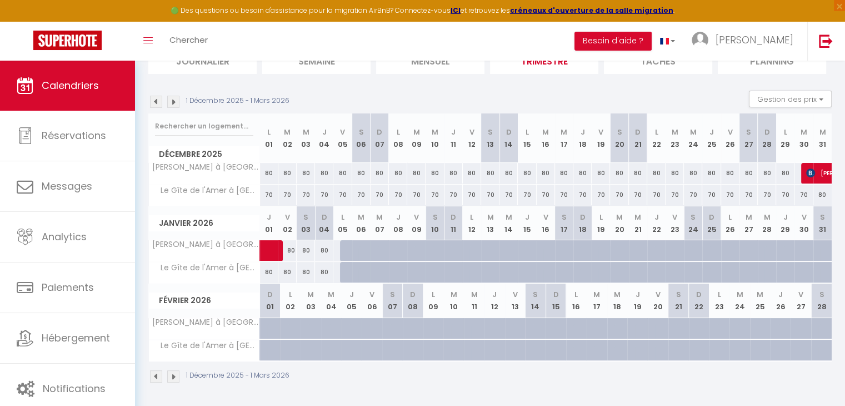
click at [173, 372] on img at bounding box center [173, 376] width 12 height 12
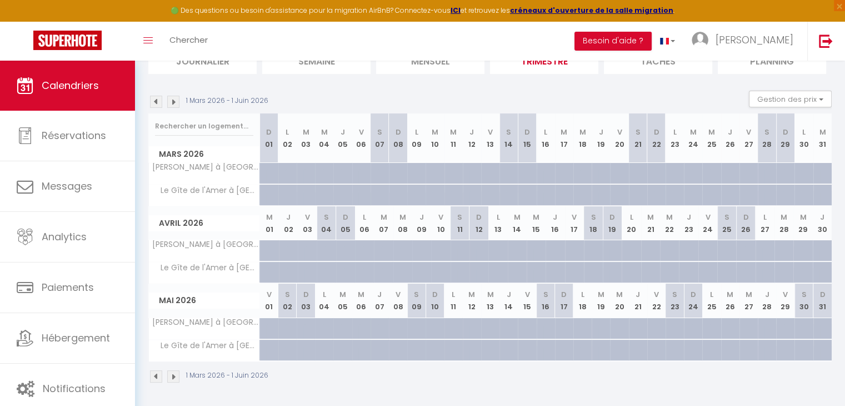
click at [173, 372] on img at bounding box center [173, 376] width 12 height 12
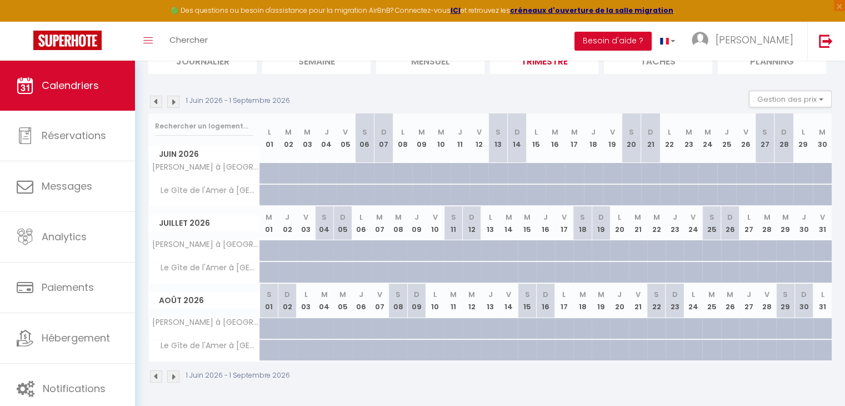
click at [173, 372] on img at bounding box center [173, 376] width 12 height 12
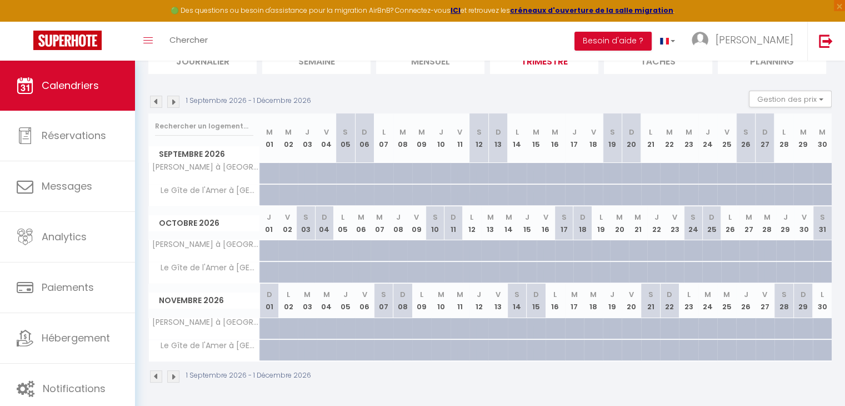
click at [153, 374] on img at bounding box center [156, 376] width 12 height 12
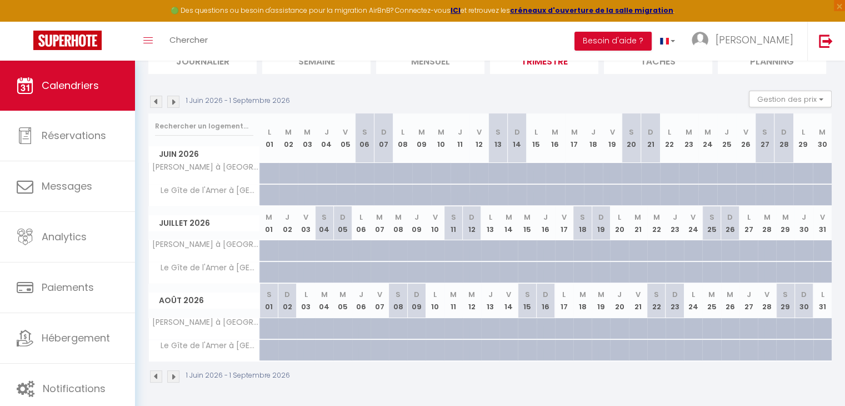
click at [153, 374] on img at bounding box center [156, 376] width 12 height 12
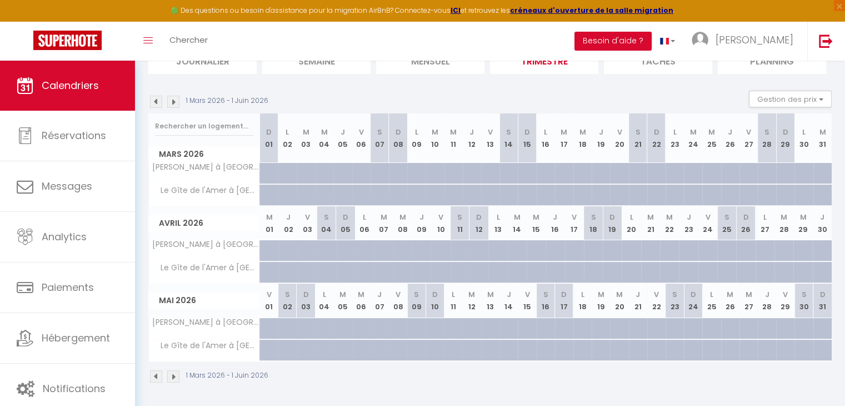
click at [153, 374] on img at bounding box center [156, 376] width 12 height 12
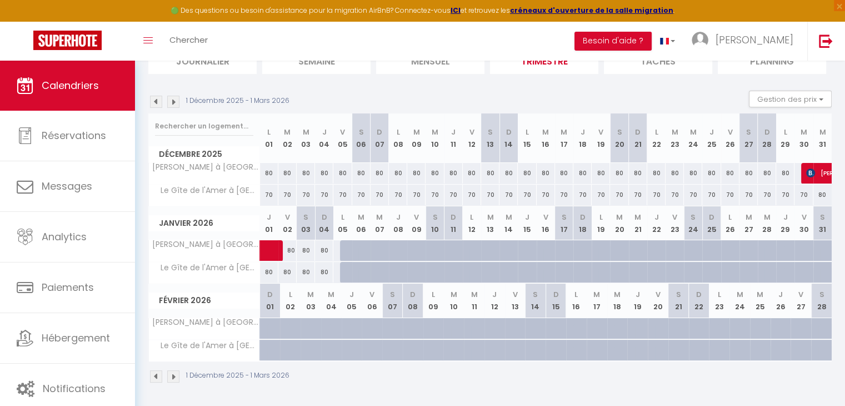
click at [153, 374] on img at bounding box center [156, 376] width 12 height 12
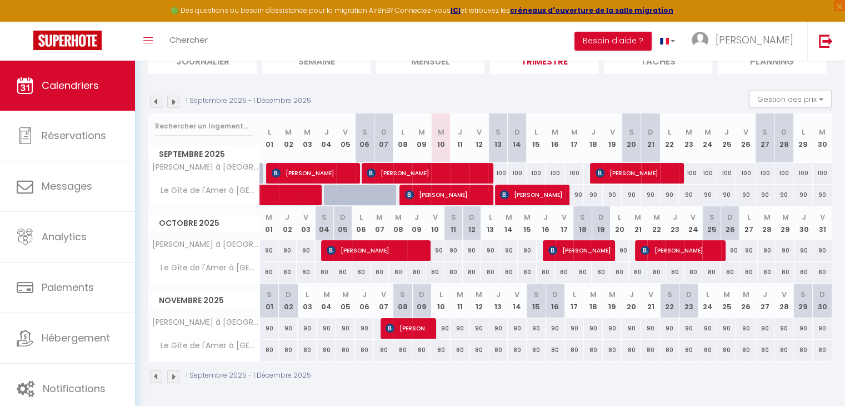
click at [580, 197] on div "90" at bounding box center [574, 194] width 19 height 21
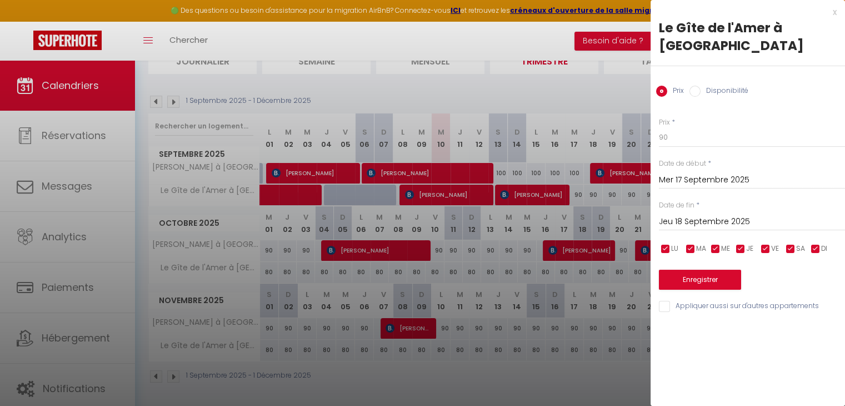
click at [753, 211] on div "[DATE] < [DATE] > Dim Lun Mar Mer Jeu Ven Sam 1 2 3 4 5 6 7 8 9 10 11 12 13 14 …" at bounding box center [752, 221] width 186 height 20
click at [753, 214] on input "Jeu 18 Septembre 2025" at bounding box center [752, 221] width 186 height 14
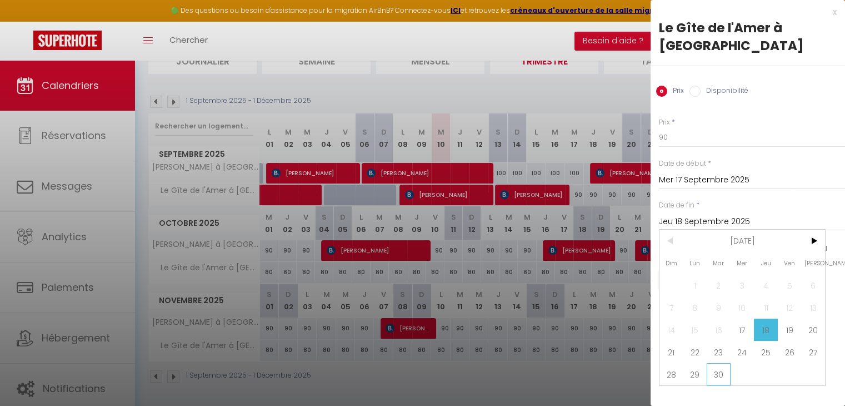
click at [721, 363] on span "30" at bounding box center [719, 374] width 24 height 22
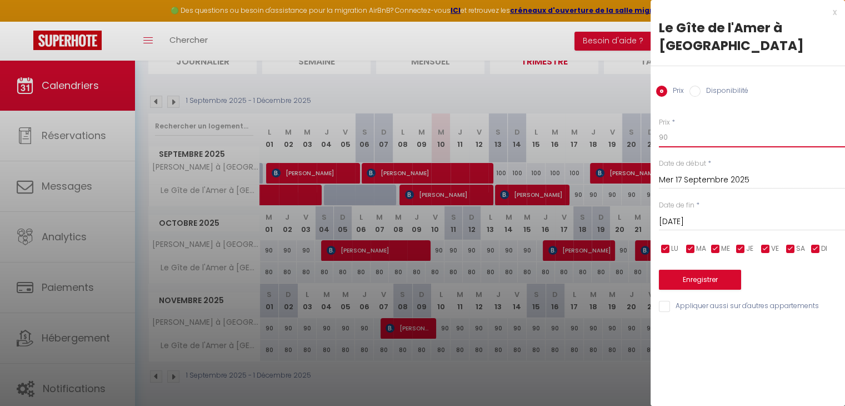
click at [677, 127] on input "90" at bounding box center [752, 137] width 186 height 20
click at [701, 269] on button "Enregistrer" at bounding box center [700, 279] width 82 height 20
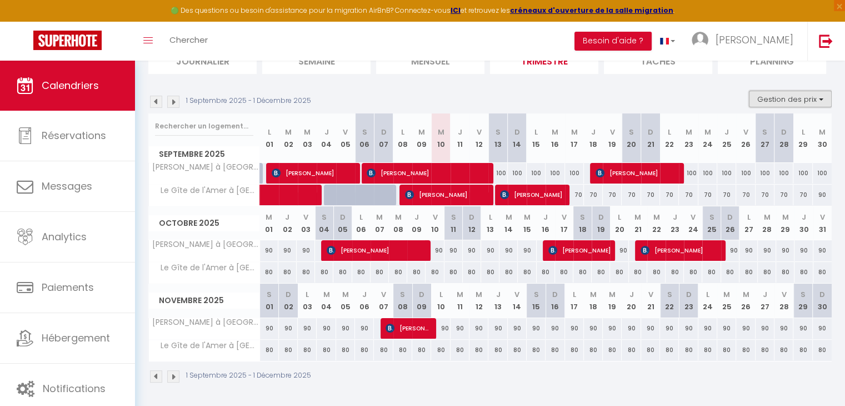
click at [821, 97] on button "Gestion des prix" at bounding box center [790, 99] width 83 height 17
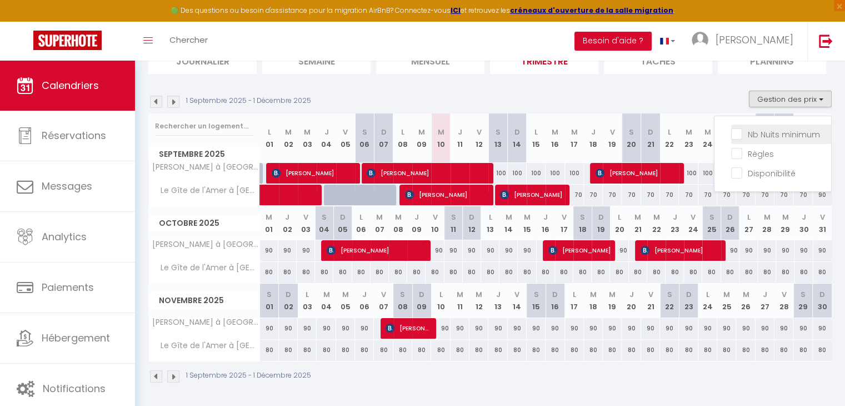
click at [741, 132] on input "Nb Nuits minimum" at bounding box center [781, 133] width 100 height 11
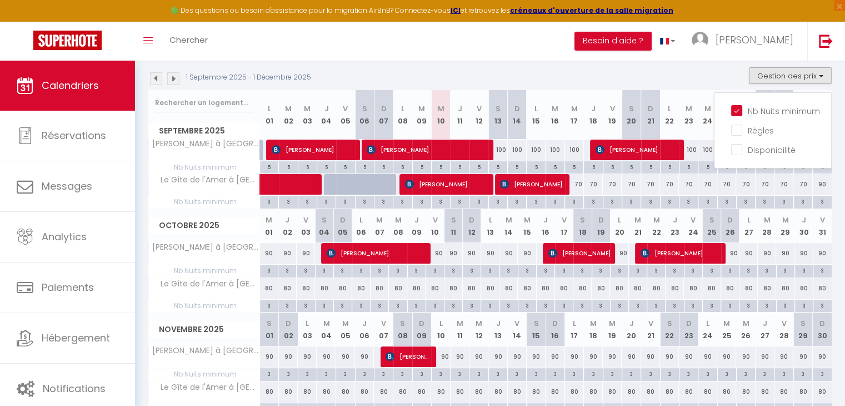
scroll to position [112, 0]
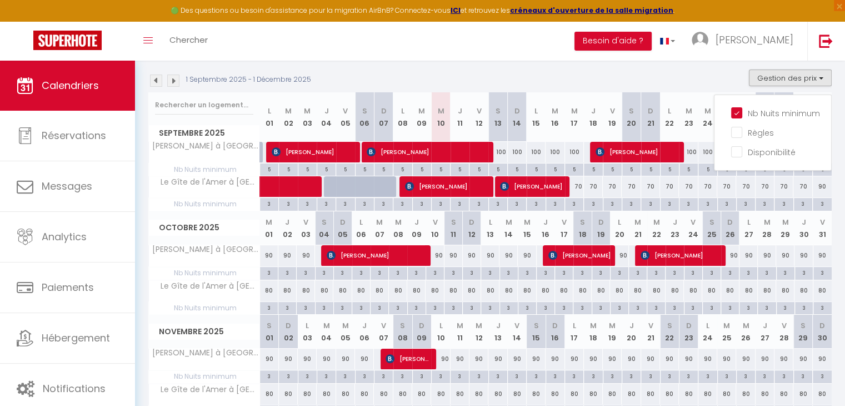
click at [674, 78] on div "1 Septembre 2025 - 1 Décembre 2025 Gestion des prix Nb Nuits minimum Règles Dis…" at bounding box center [489, 80] width 683 height 23
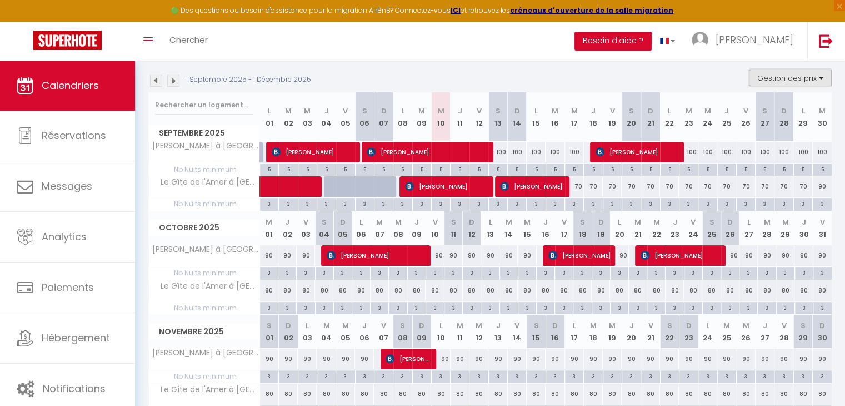
click at [820, 75] on button "Gestion des prix" at bounding box center [790, 77] width 83 height 17
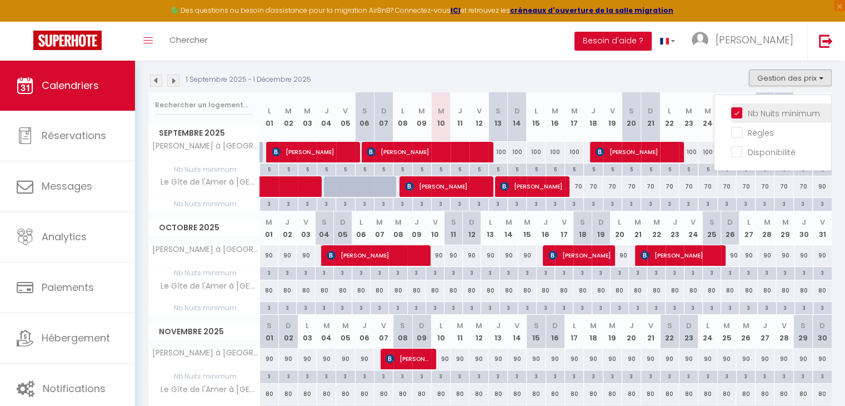
click at [737, 111] on input "Nb Nuits minimum" at bounding box center [781, 112] width 100 height 11
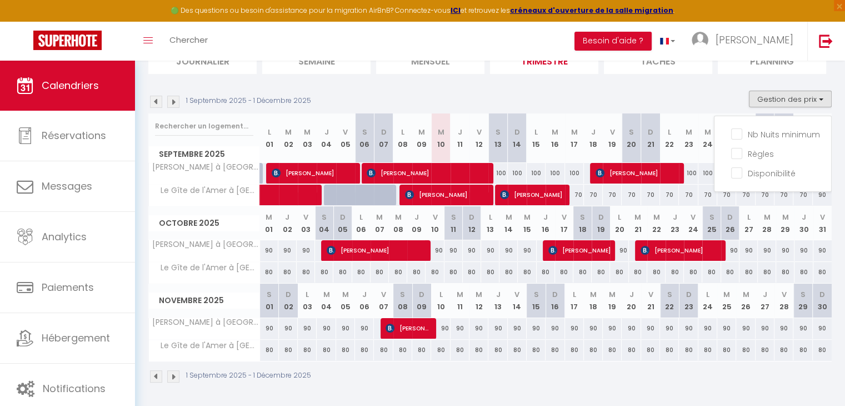
click at [713, 102] on div "1 Septembre 2025 - 1 Décembre 2025 Gestion des prix Nb Nuits minimum Règles Dis…" at bounding box center [489, 102] width 683 height 23
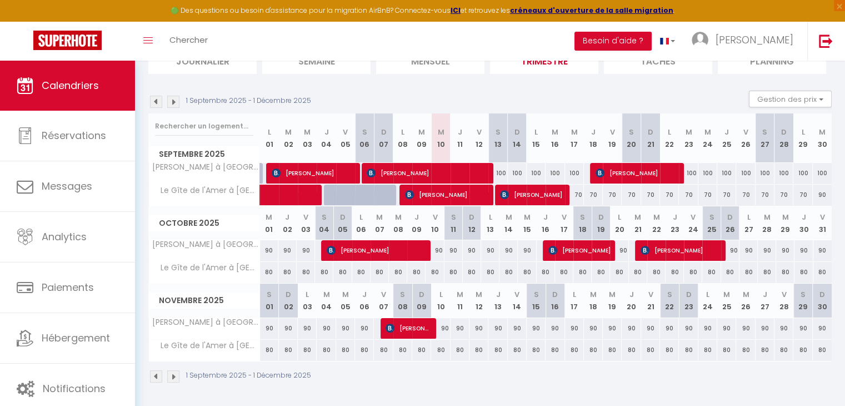
scroll to position [0, 0]
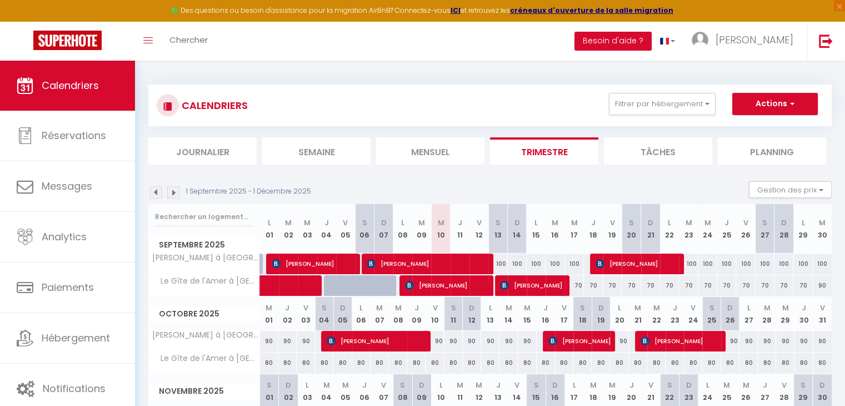
click at [177, 189] on img at bounding box center [173, 192] width 12 height 12
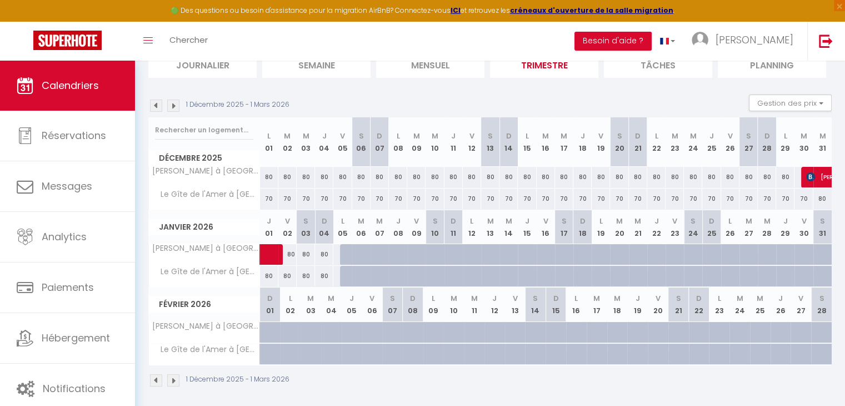
scroll to position [90, 0]
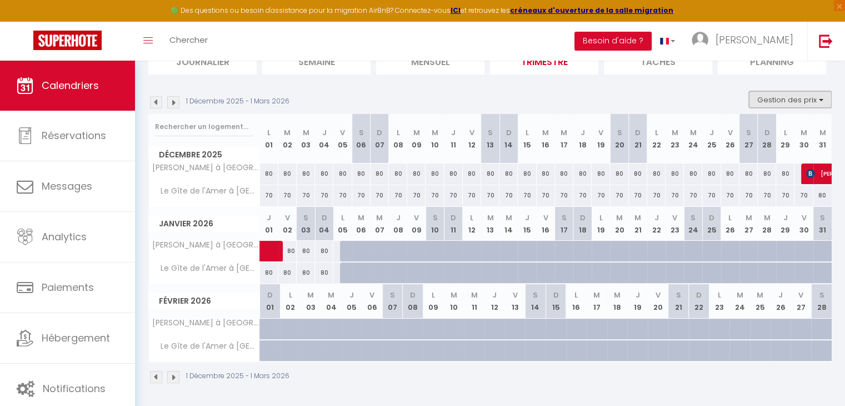
click at [821, 98] on button "Gestion des prix" at bounding box center [790, 99] width 83 height 17
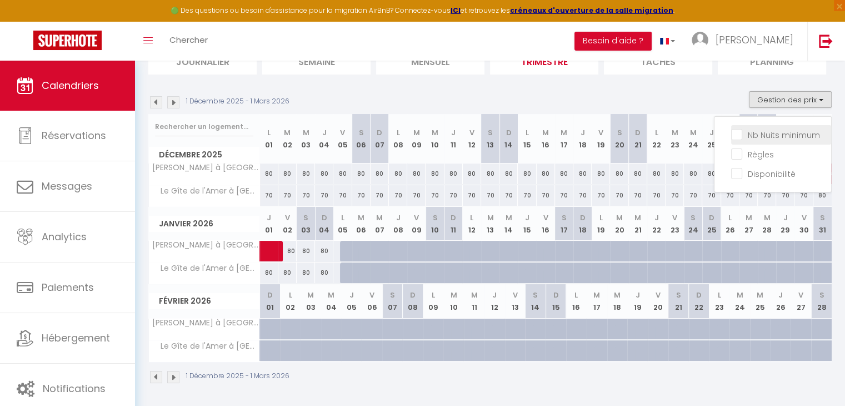
click at [740, 132] on input "Nb Nuits minimum" at bounding box center [781, 133] width 100 height 11
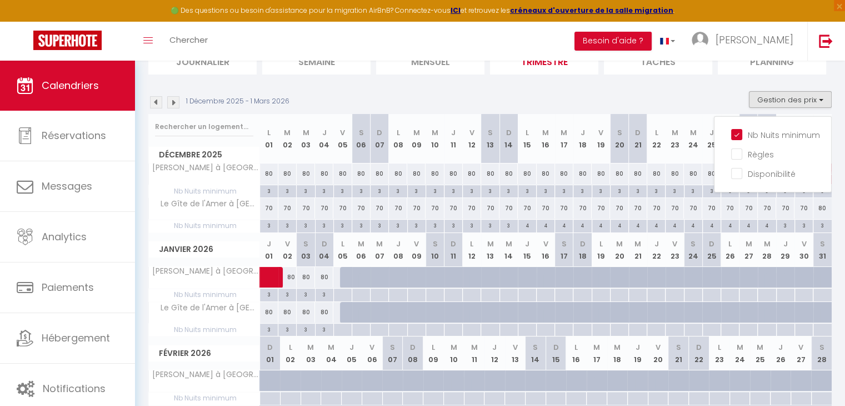
click at [526, 227] on div "4" at bounding box center [527, 224] width 18 height 11
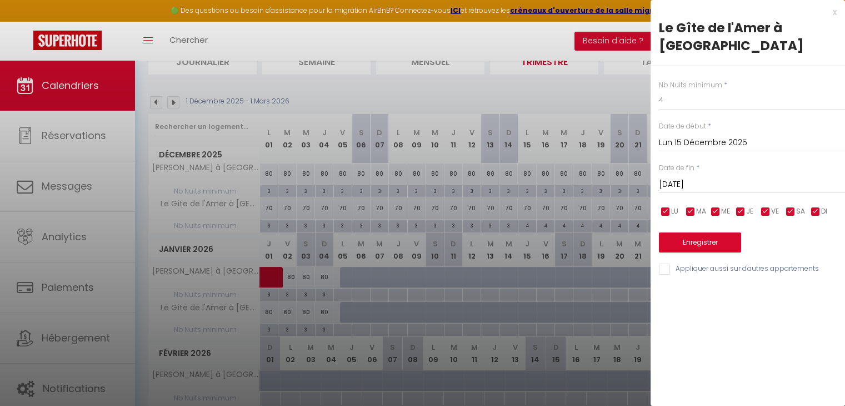
click at [762, 177] on input "[DATE]" at bounding box center [752, 184] width 186 height 14
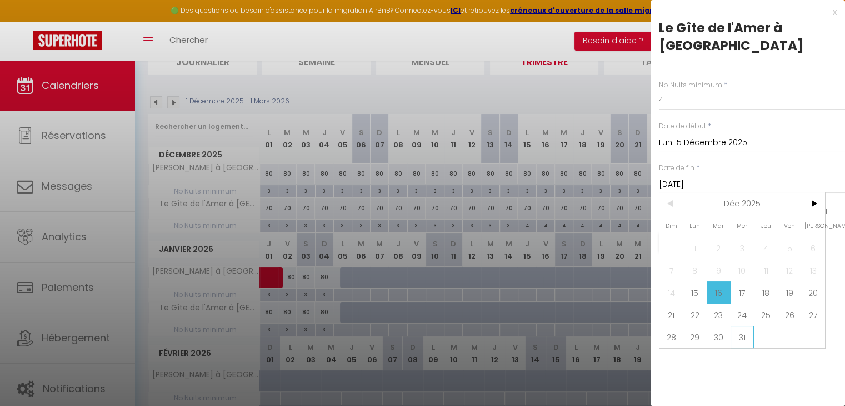
click at [741, 326] on span "31" at bounding box center [743, 337] width 24 height 22
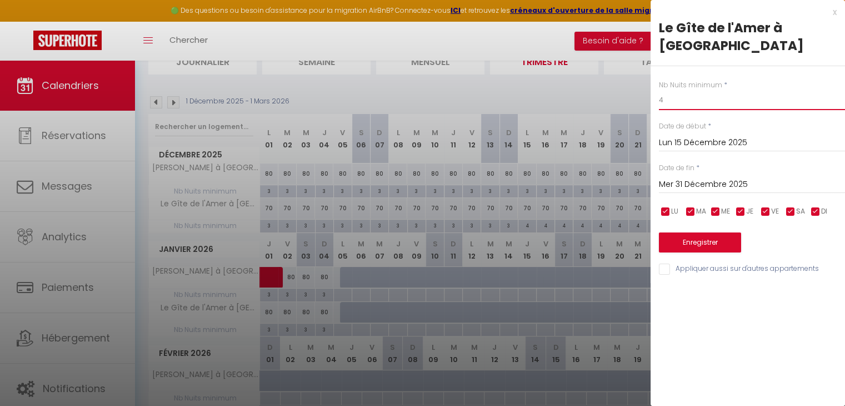
click at [673, 90] on input "4" at bounding box center [752, 100] width 186 height 20
click at [708, 232] on button "Enregistrer" at bounding box center [700, 242] width 82 height 20
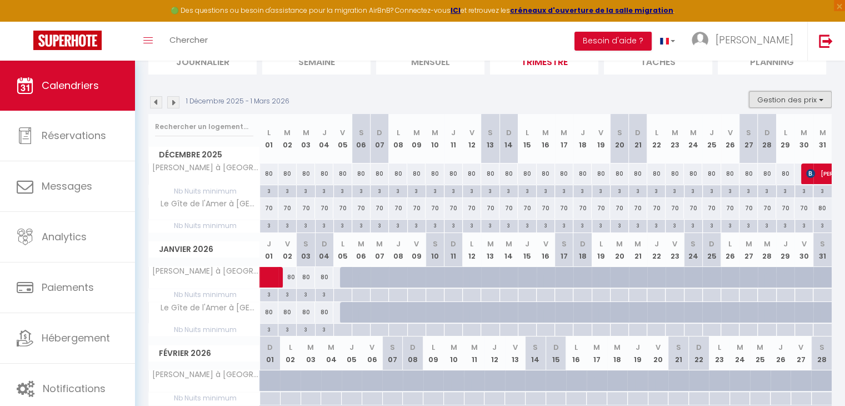
click at [822, 100] on button "Gestion des prix" at bounding box center [790, 99] width 83 height 17
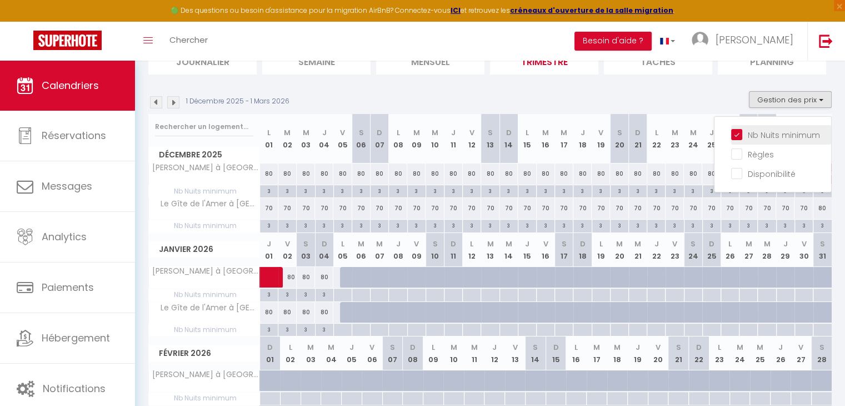
click at [738, 132] on input "Nb Nuits minimum" at bounding box center [781, 133] width 100 height 11
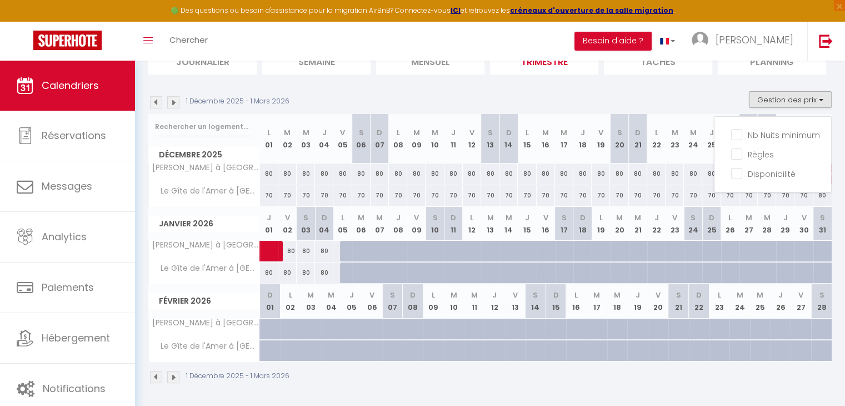
click at [623, 98] on div "1 Décembre 2025 - 1 Mars 2026 Gestion des prix Nb Nuits minimum Règles Disponib…" at bounding box center [489, 102] width 683 height 23
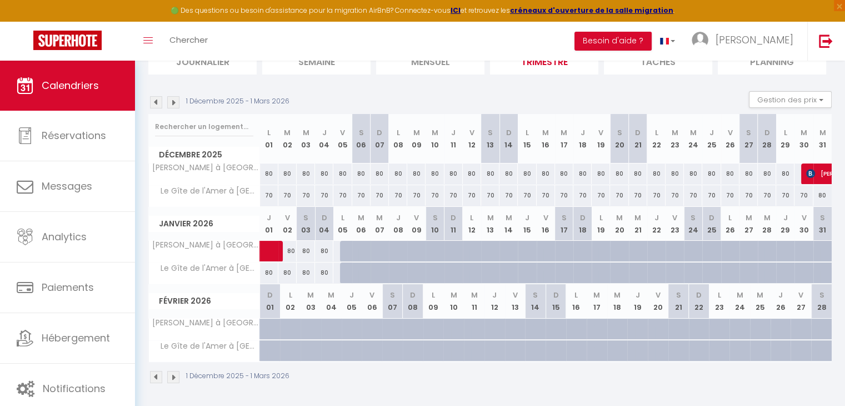
scroll to position [0, 0]
